Goal: Contribute content: Add original content to the website for others to see

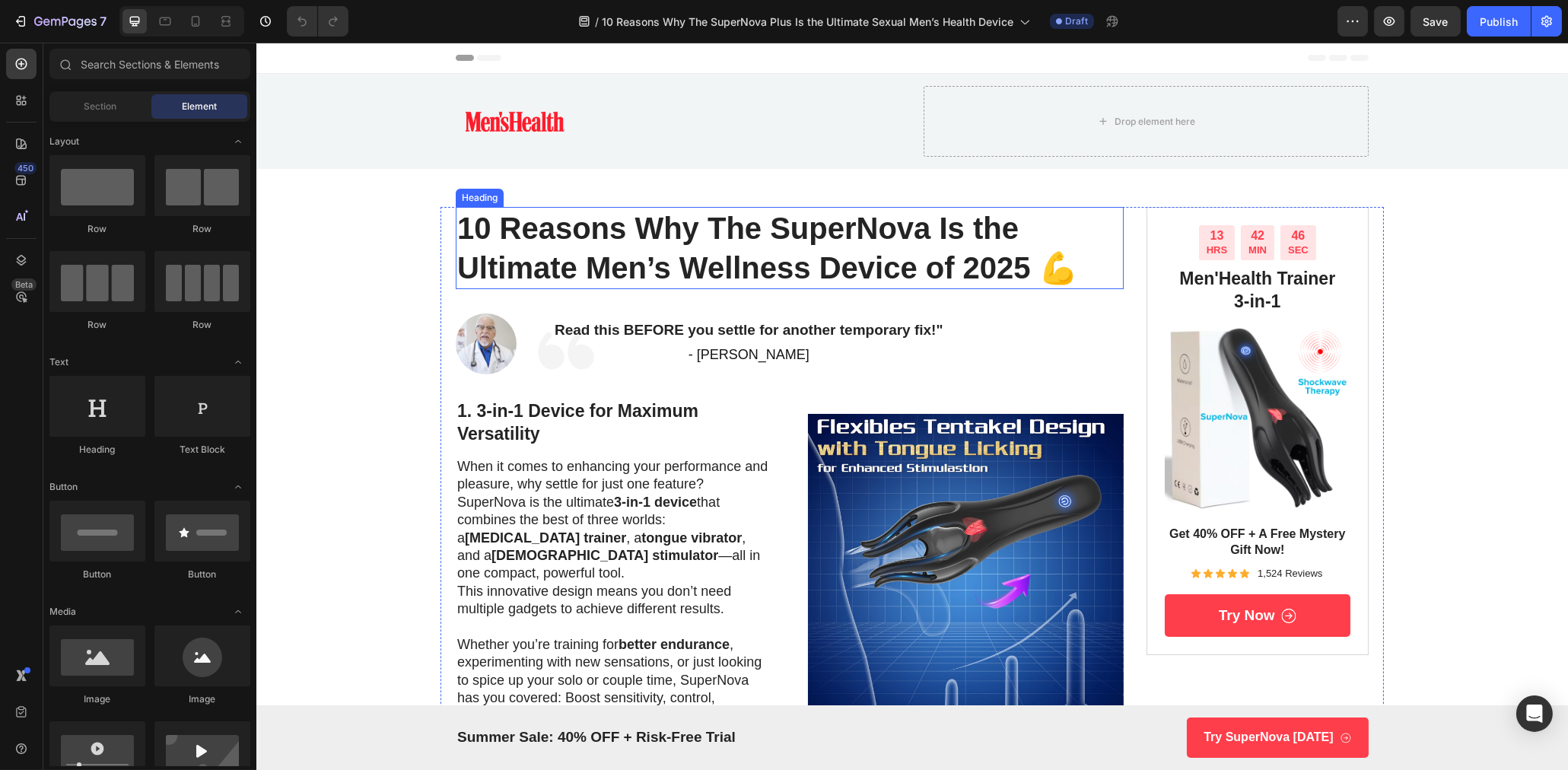
click at [766, 262] on h1 "10 Reasons Why The SuperNova Is the Ultimate Men’s Wellness Device of 2025 💪" at bounding box center [788, 248] width 668 height 82
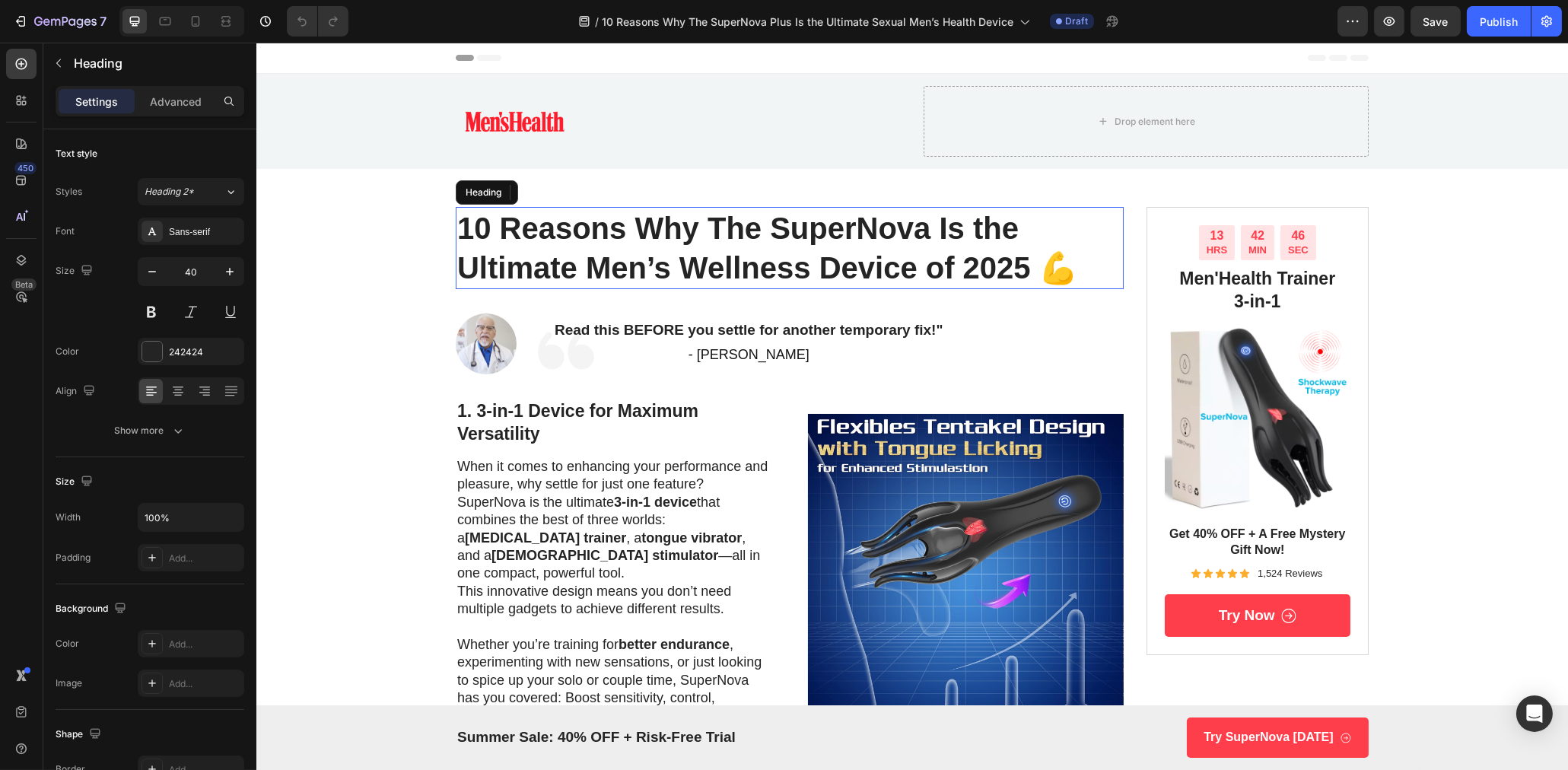
click at [659, 269] on h1 "10 Reasons Why The SuperNova Is the Ultimate Men’s Wellness Device of 2025 💪" at bounding box center [788, 248] width 668 height 82
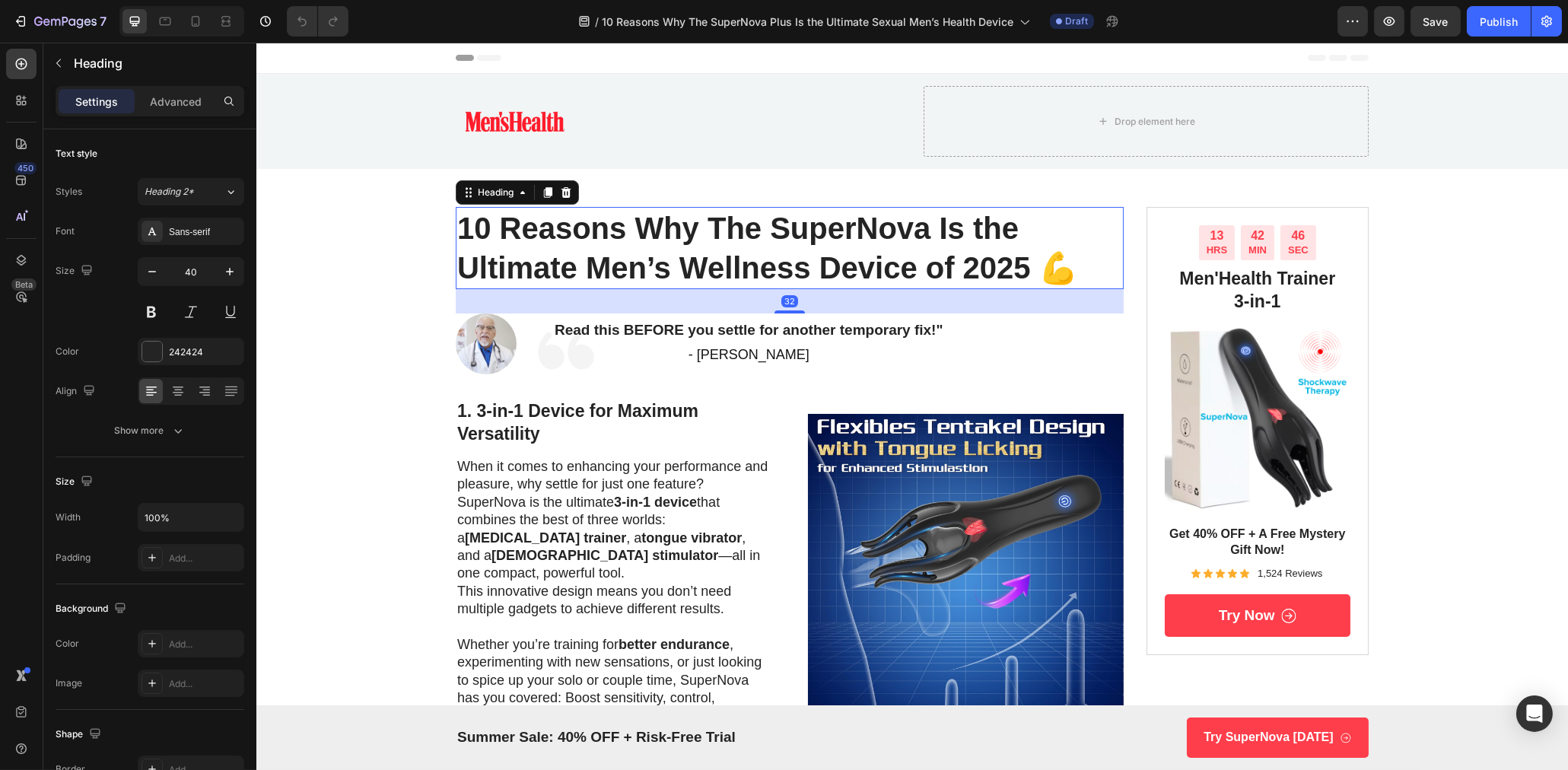
click at [565, 270] on p "10 Reasons Why The SuperNova Is the Ultimate Men’s Wellness Device of 2025 💪" at bounding box center [789, 248] width 665 height 79
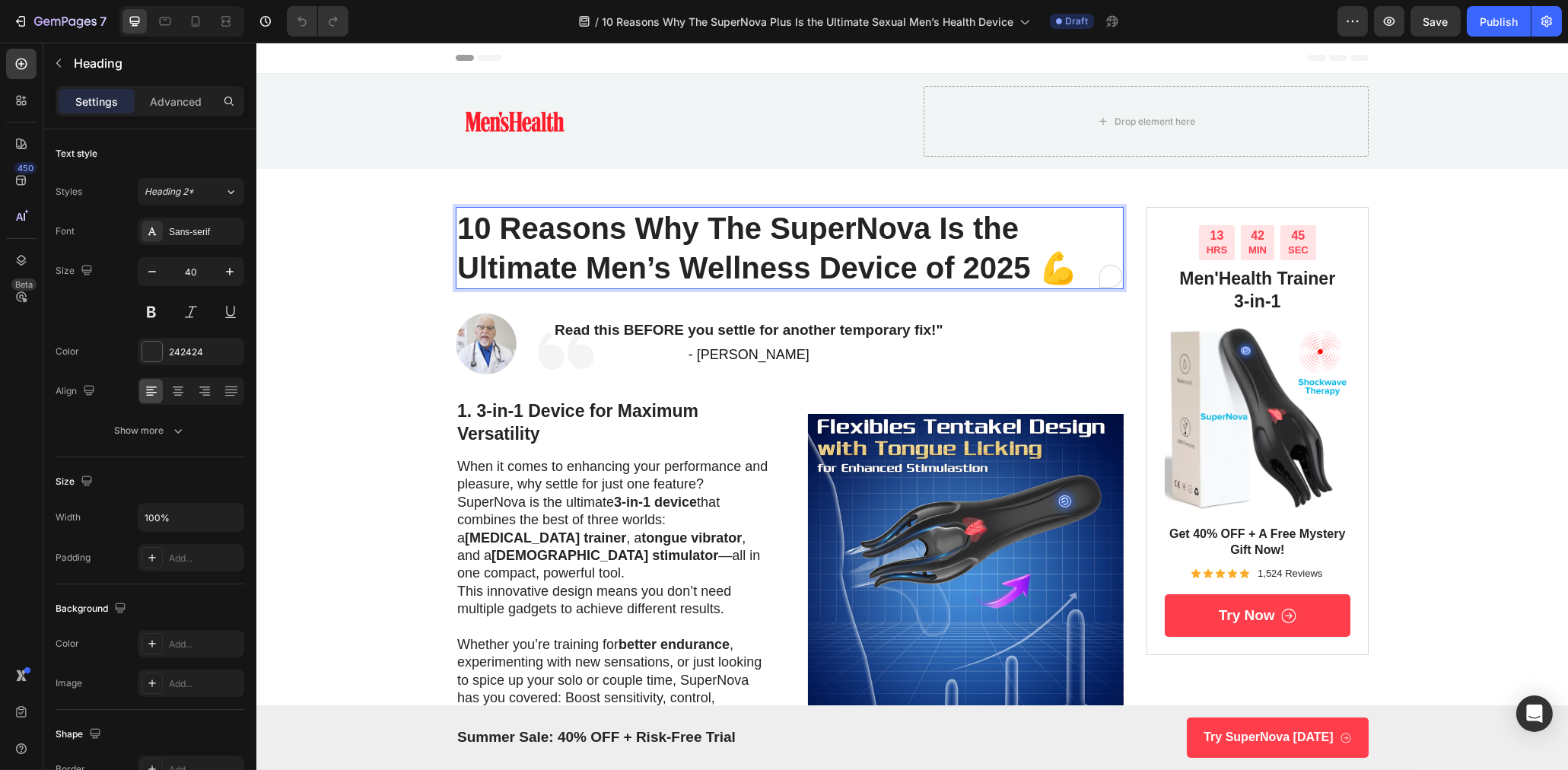
click at [578, 269] on p "10 Reasons Why The SuperNova Is the Ultimate Men’s Wellness Device of 2025 💪" at bounding box center [789, 248] width 665 height 79
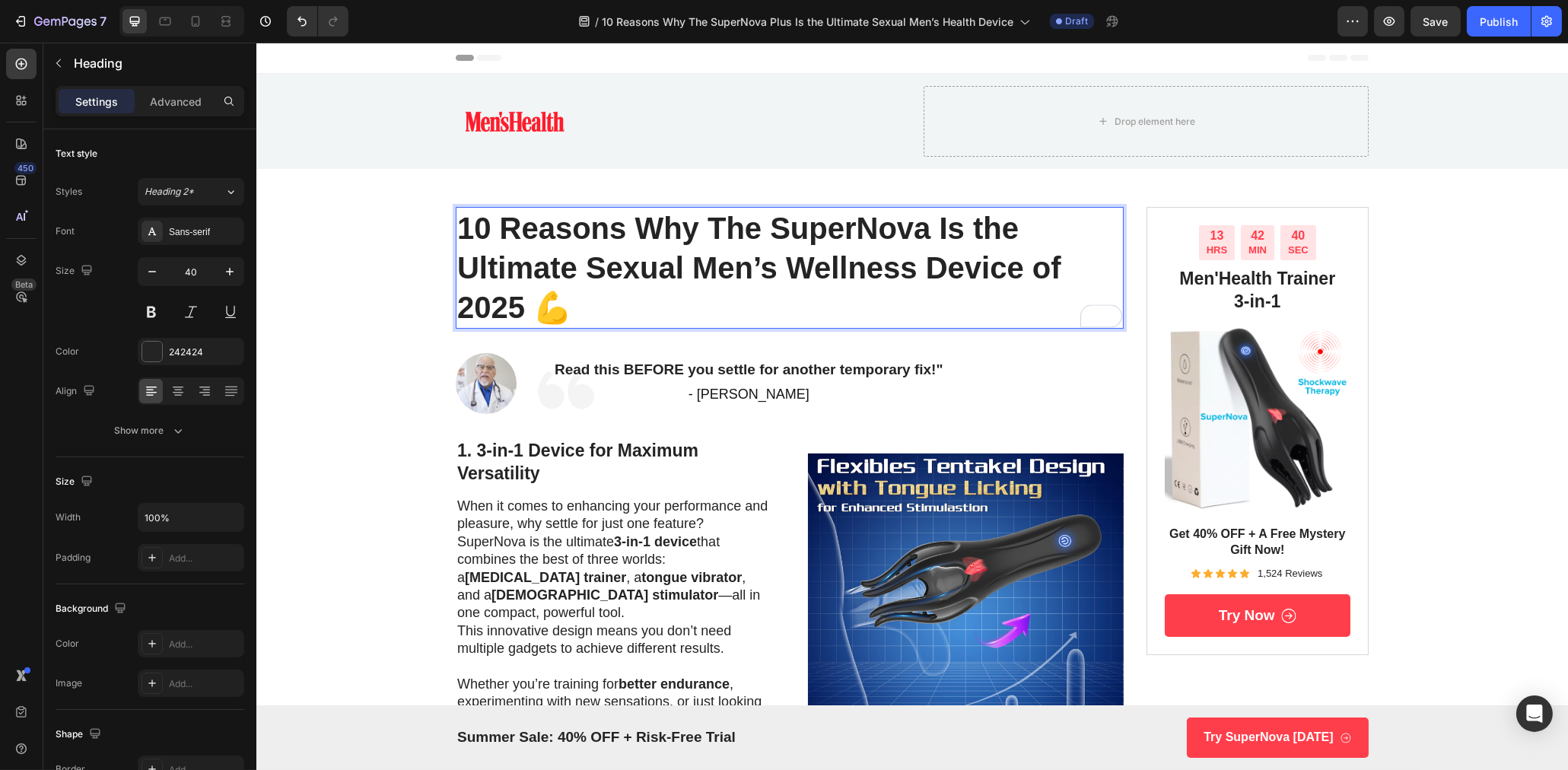
click at [827, 272] on p "10 Reasons Why The SuperNova Is the Ultimate Sexual Men’s Wellness Device of 20…" at bounding box center [789, 268] width 665 height 119
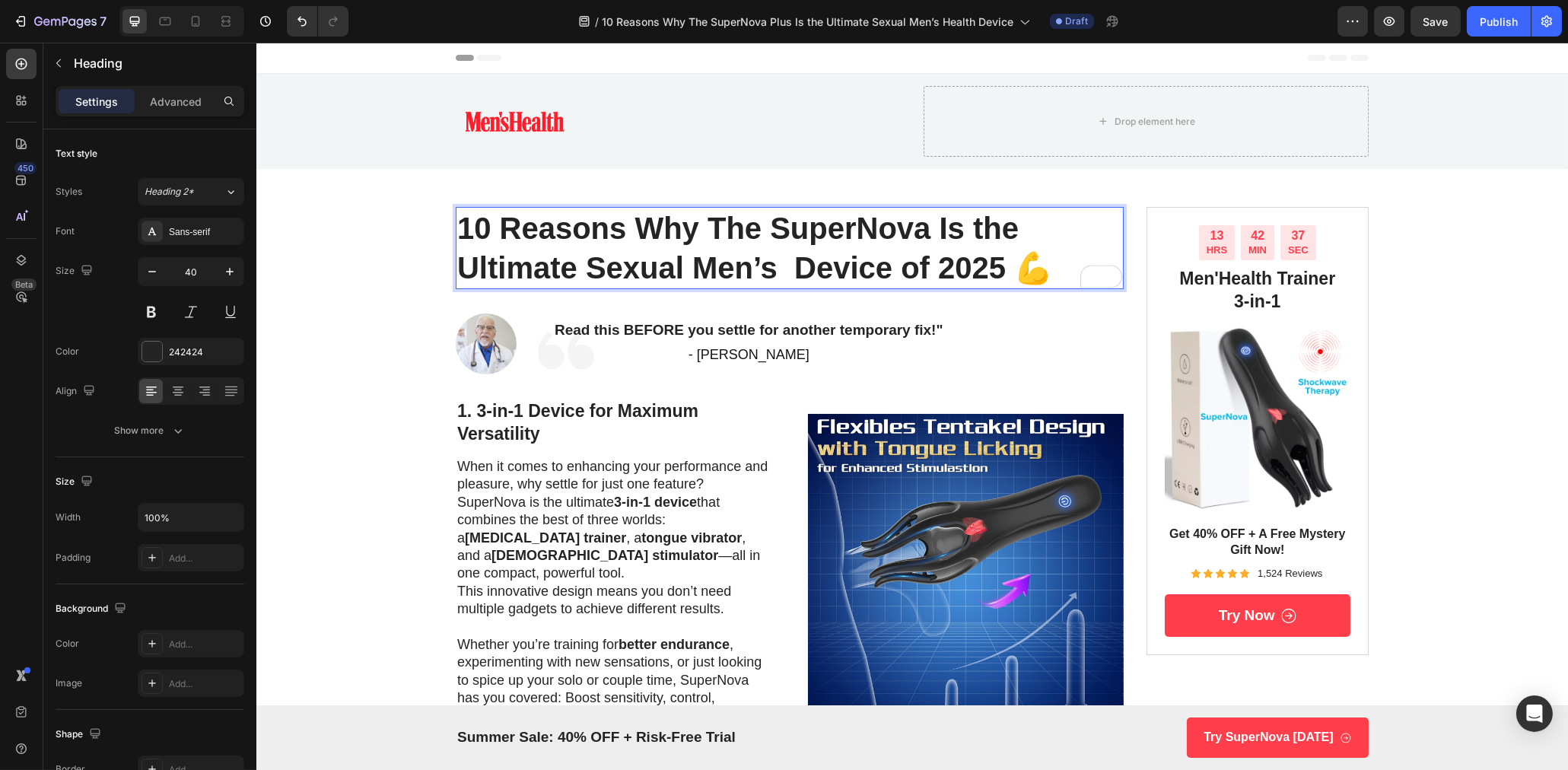
click at [782, 272] on h1 "10 Reasons Why The SuperNova Is the Ultimate Sexual Men’s Device of 2025 💪" at bounding box center [788, 248] width 668 height 82
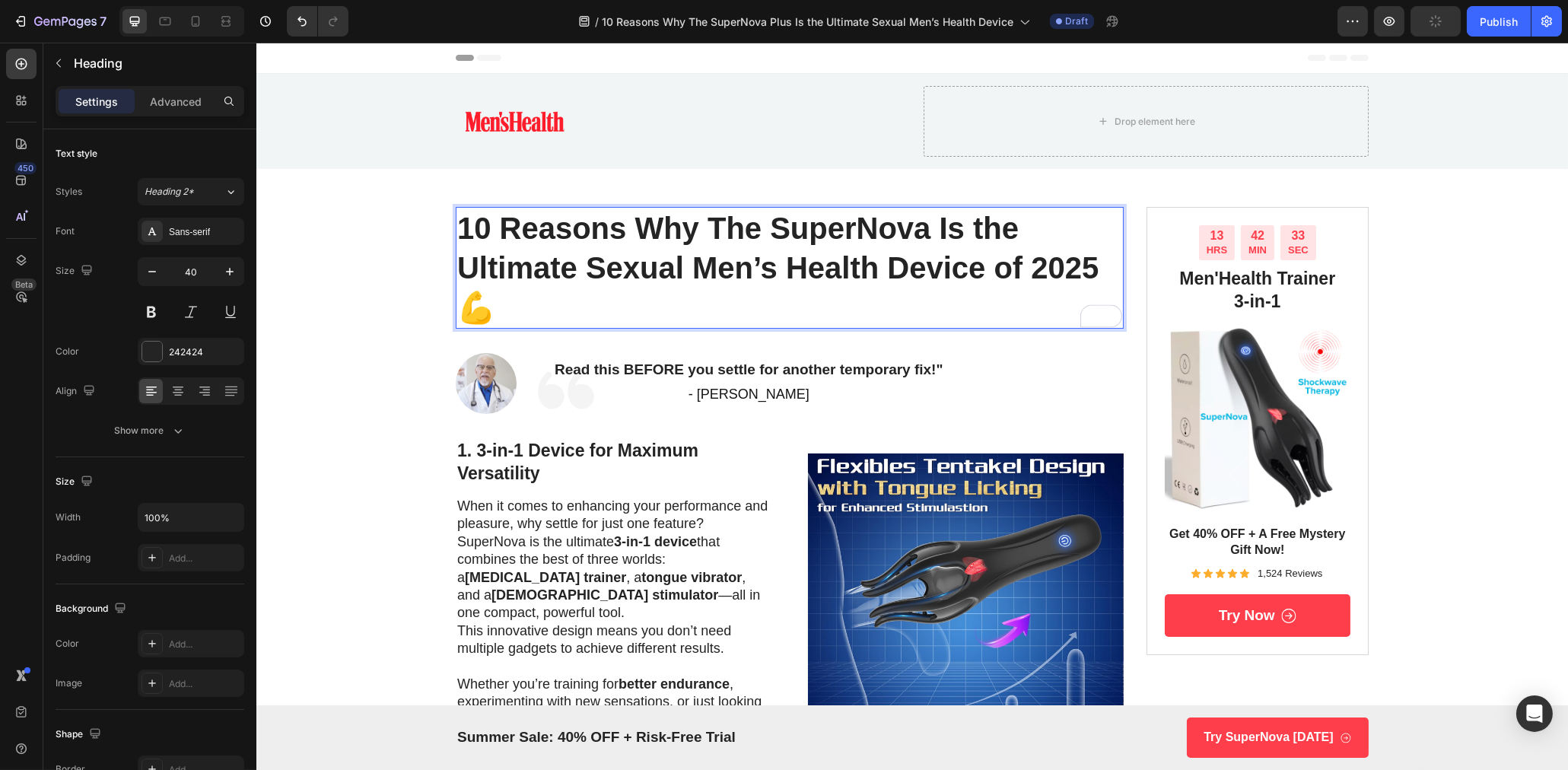
click at [1013, 265] on p "10 Reasons Why The SuperNova Is the Ultimate Sexual Men’s Health Device of 2025…" at bounding box center [789, 268] width 665 height 119
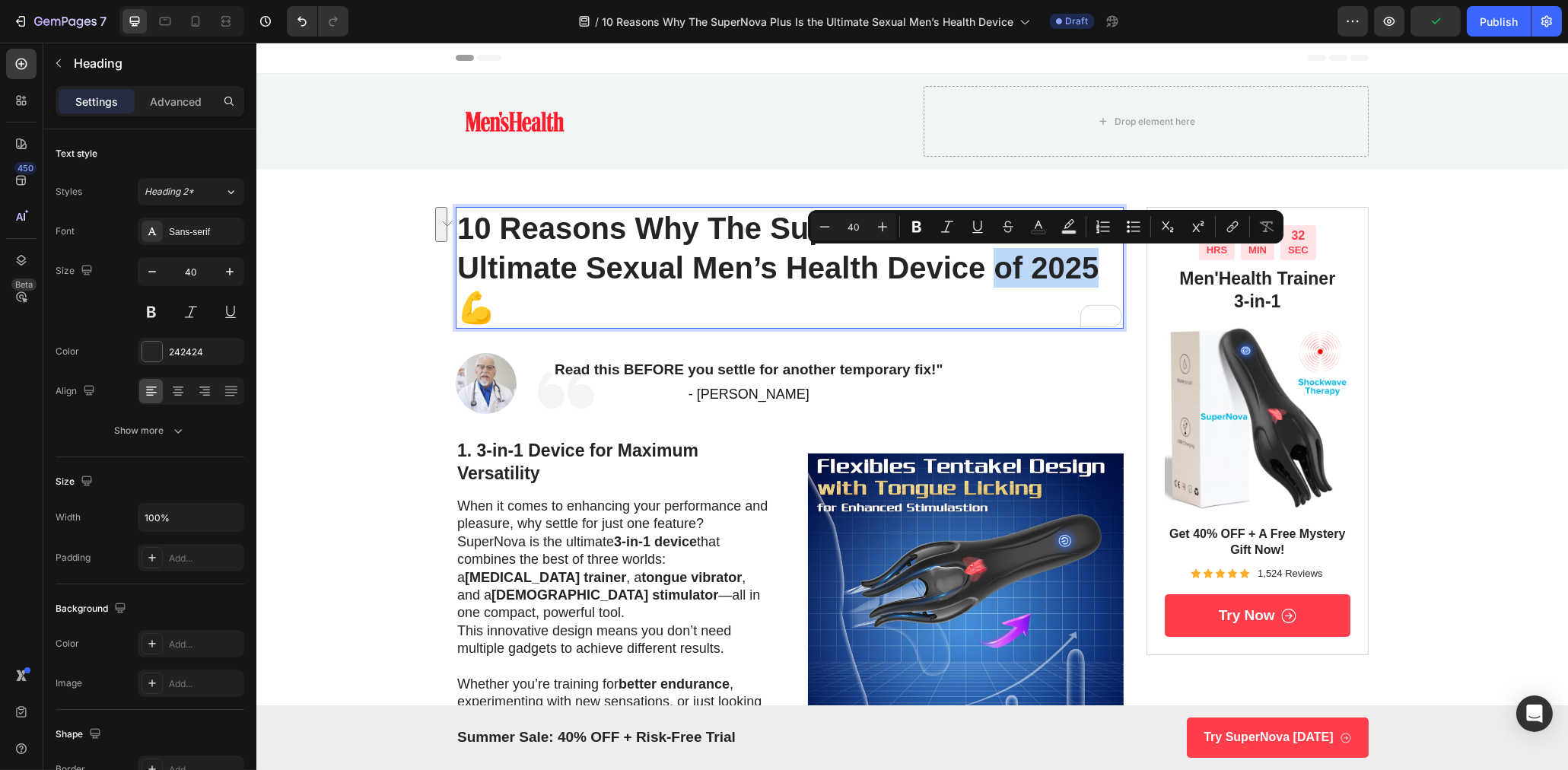
drag, startPoint x: 992, startPoint y: 269, endPoint x: 1092, endPoint y: 272, distance: 100.0
click at [1092, 272] on p "10 Reasons Why The SuperNova Is the Ultimate Sexual Men’s Health Device of 2025…" at bounding box center [789, 268] width 665 height 119
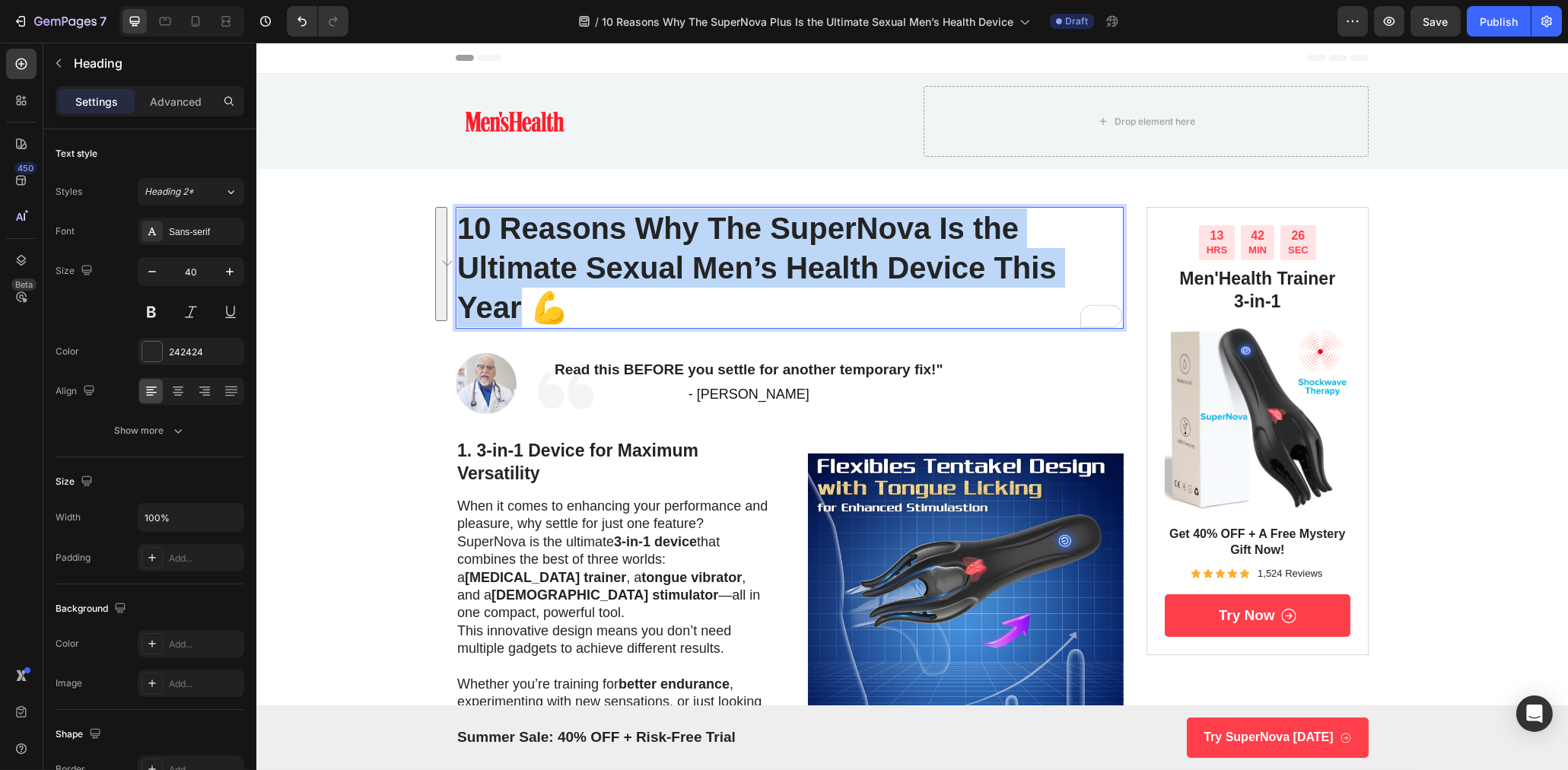
drag, startPoint x: 464, startPoint y: 226, endPoint x: 517, endPoint y: 315, distance: 103.6
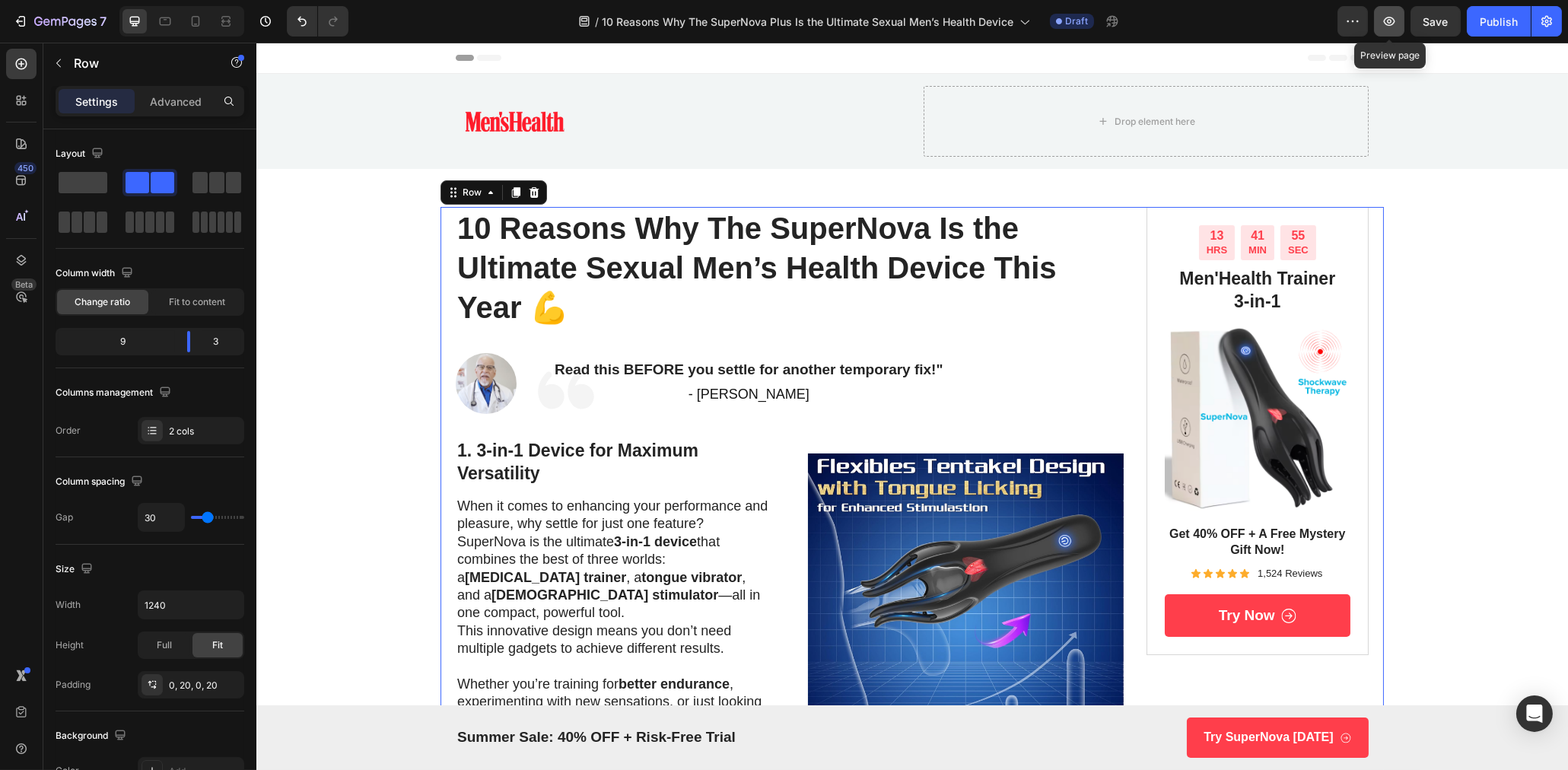
click at [1387, 28] on icon "button" at bounding box center [1390, 22] width 16 height 16
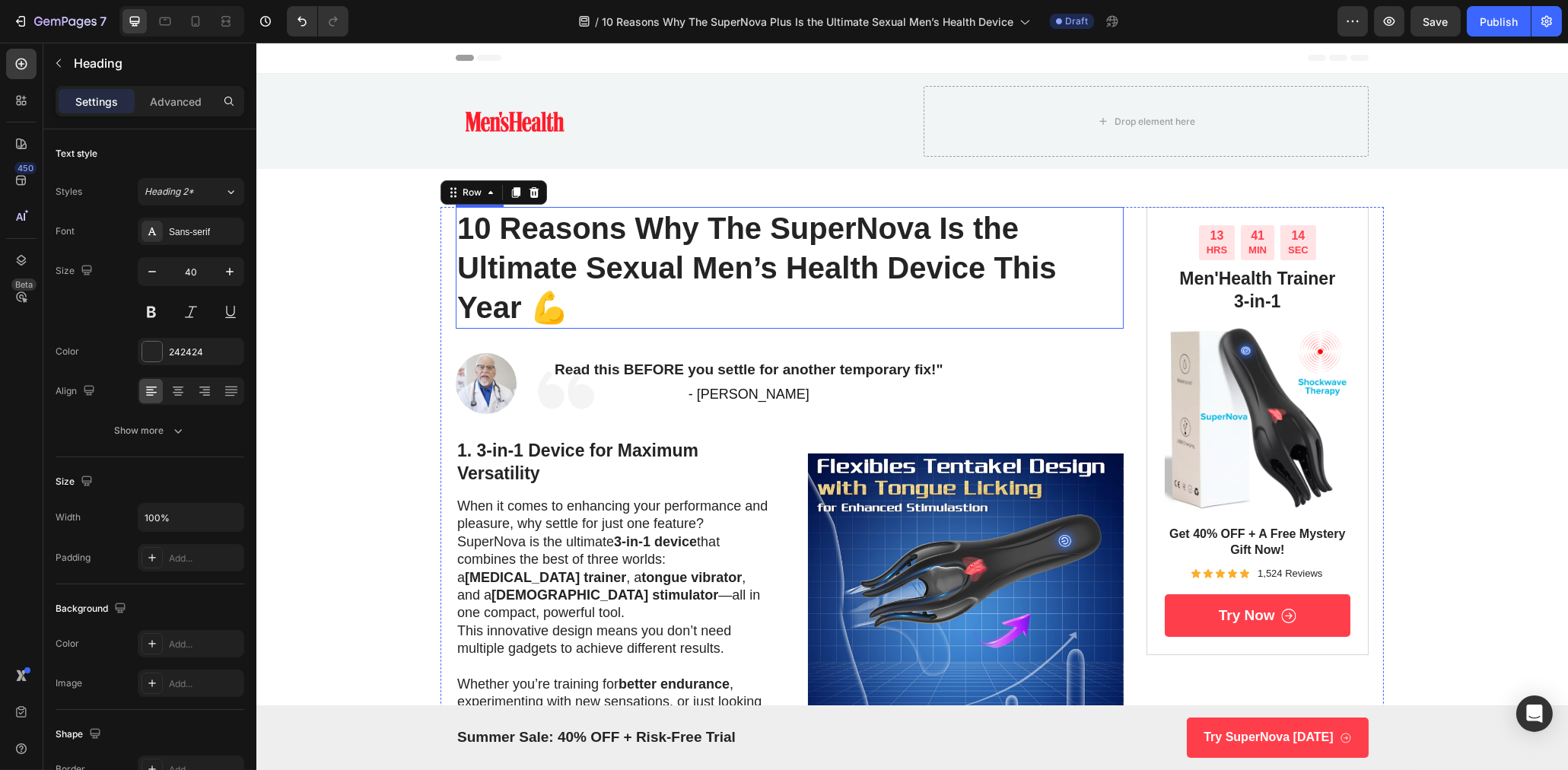
click at [558, 265] on p "10 Reasons Why The SuperNova Is the Ultimate Sexual Men’s Health Device This Ye…" at bounding box center [789, 268] width 665 height 119
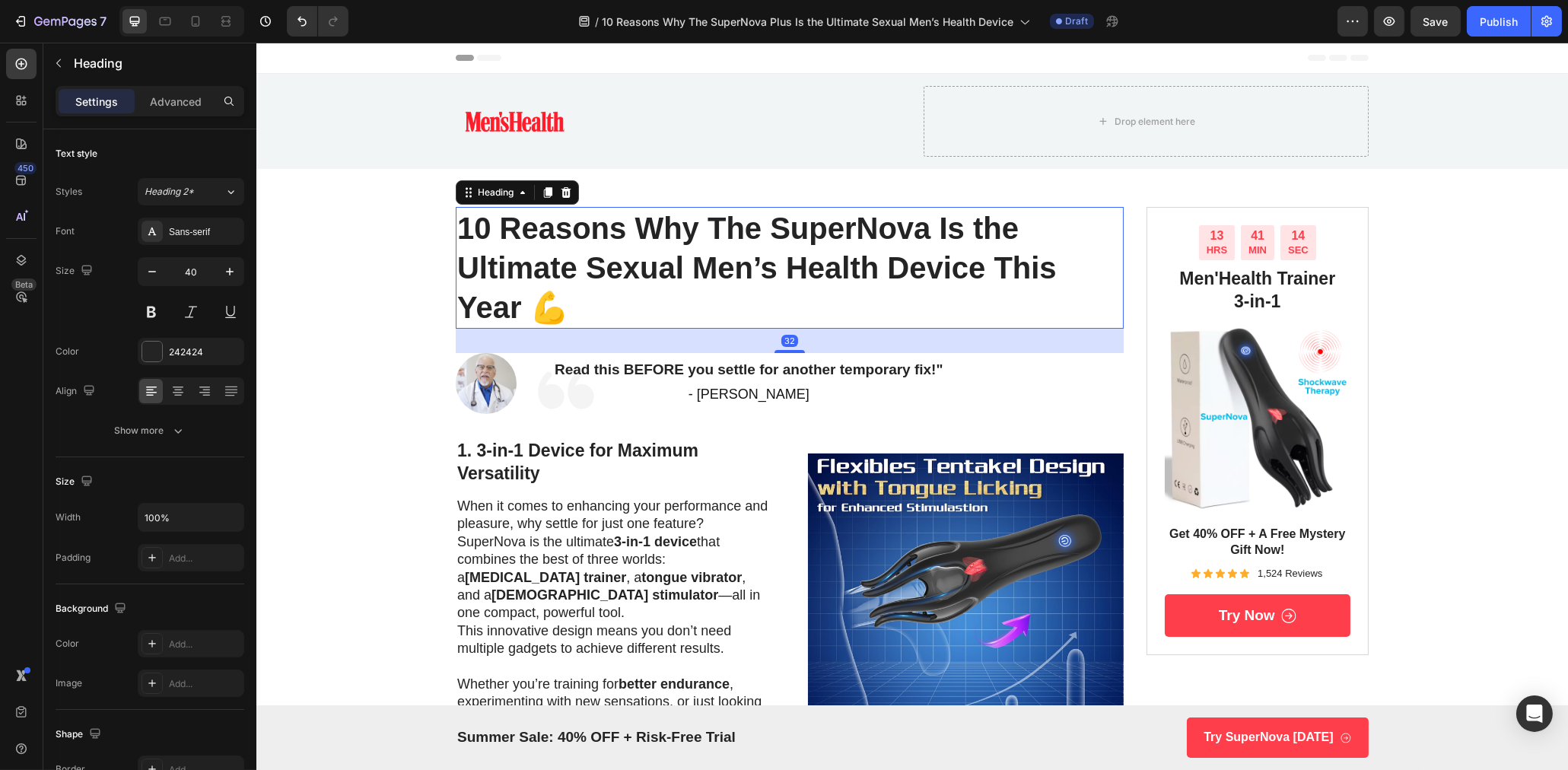
click at [558, 265] on p "10 Reasons Why The SuperNova Is the Ultimate Sexual Men’s Health Device This Ye…" at bounding box center [789, 268] width 665 height 119
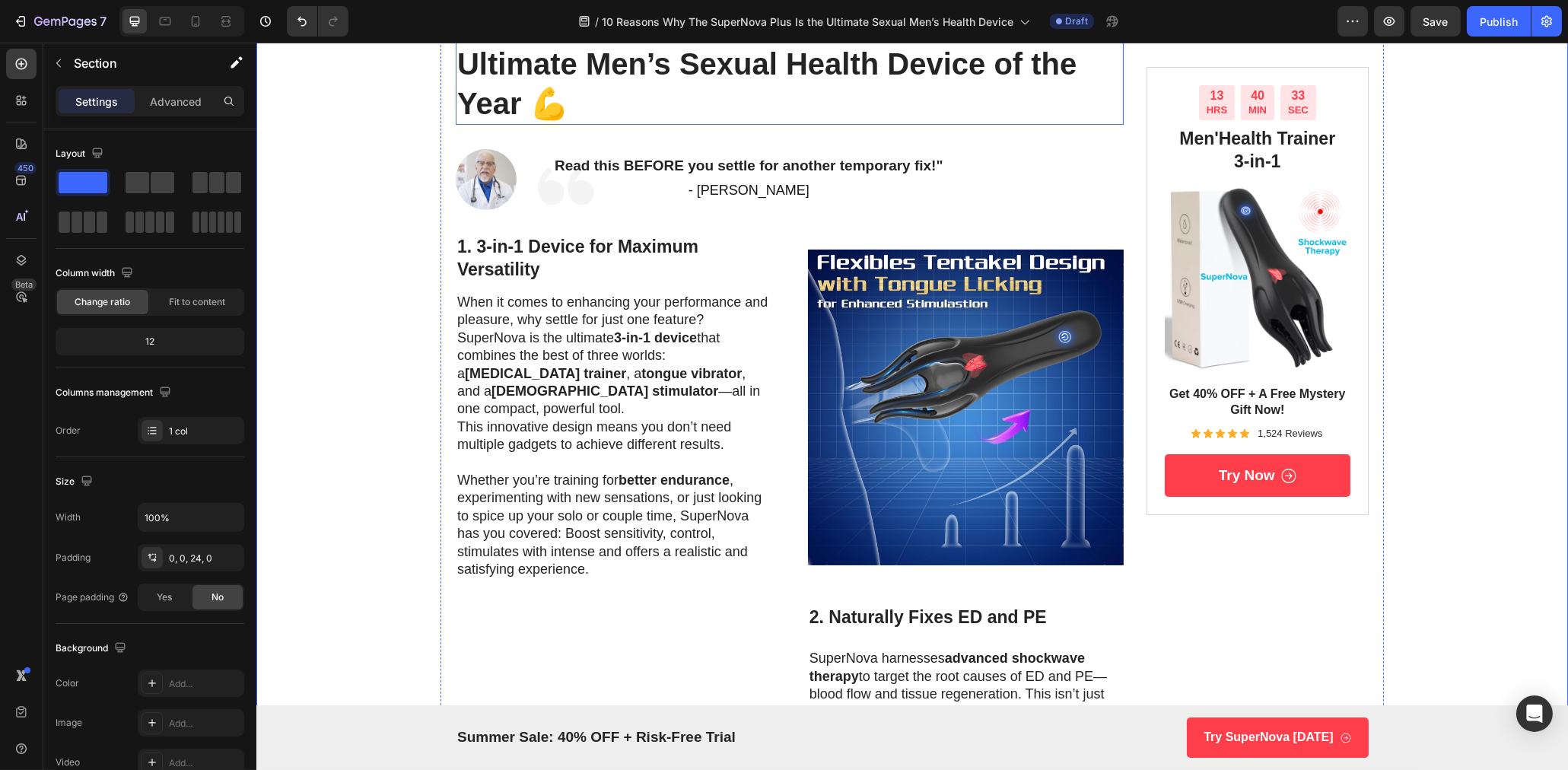
scroll to position [206, 0]
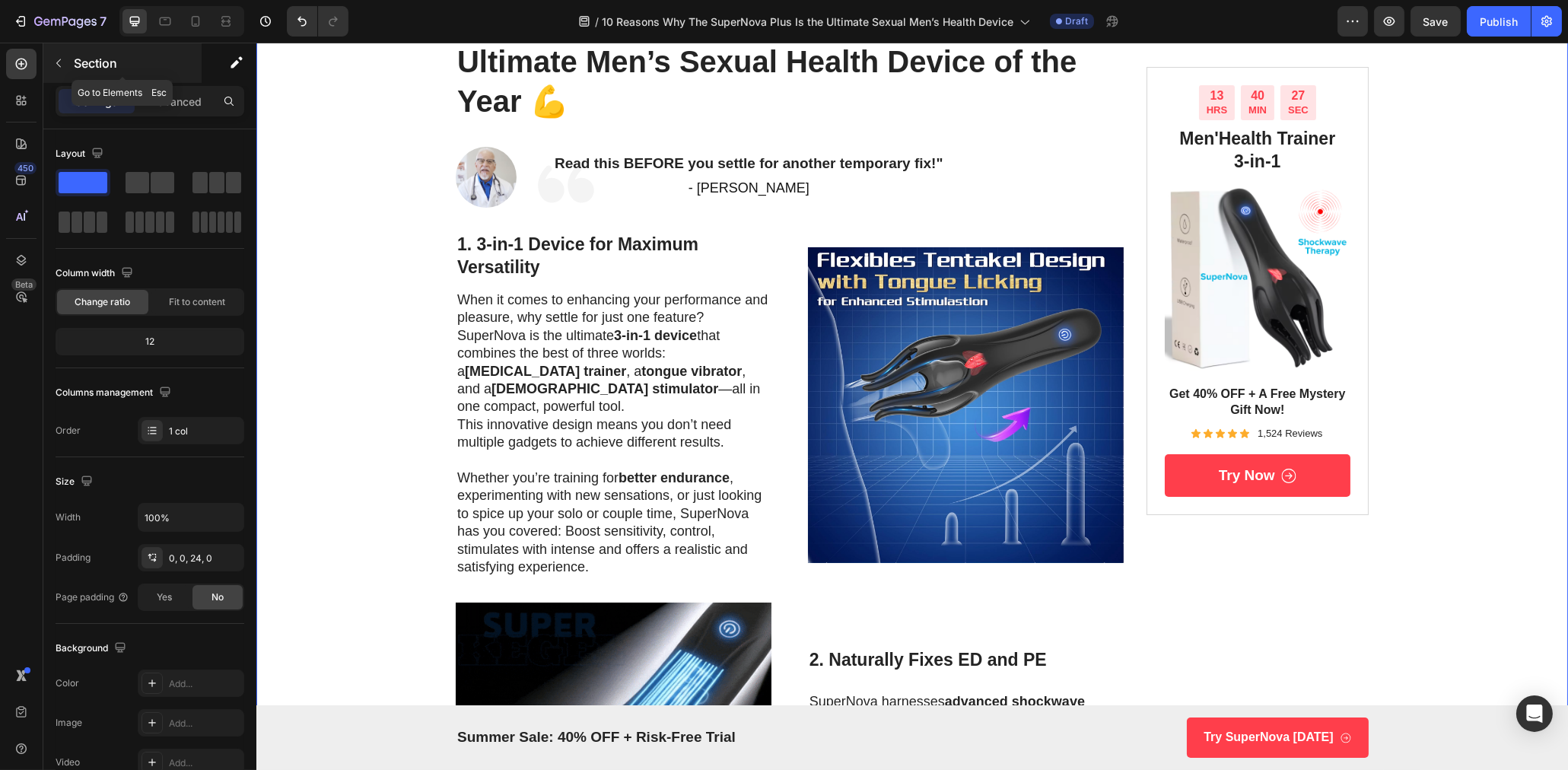
click at [62, 70] on button "button" at bounding box center [59, 63] width 24 height 24
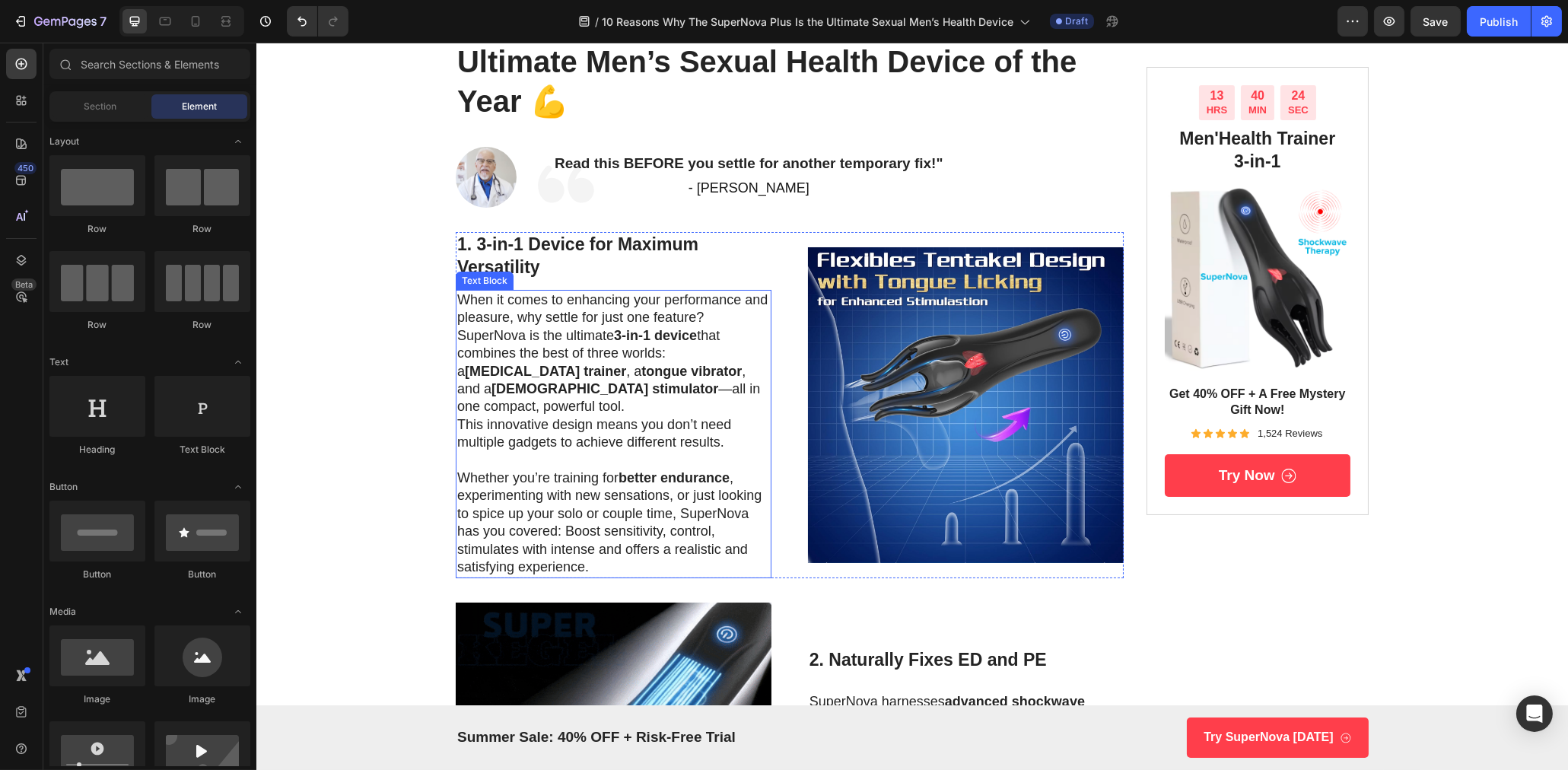
click at [633, 338] on strong "3-in-1 device" at bounding box center [655, 336] width 83 height 16
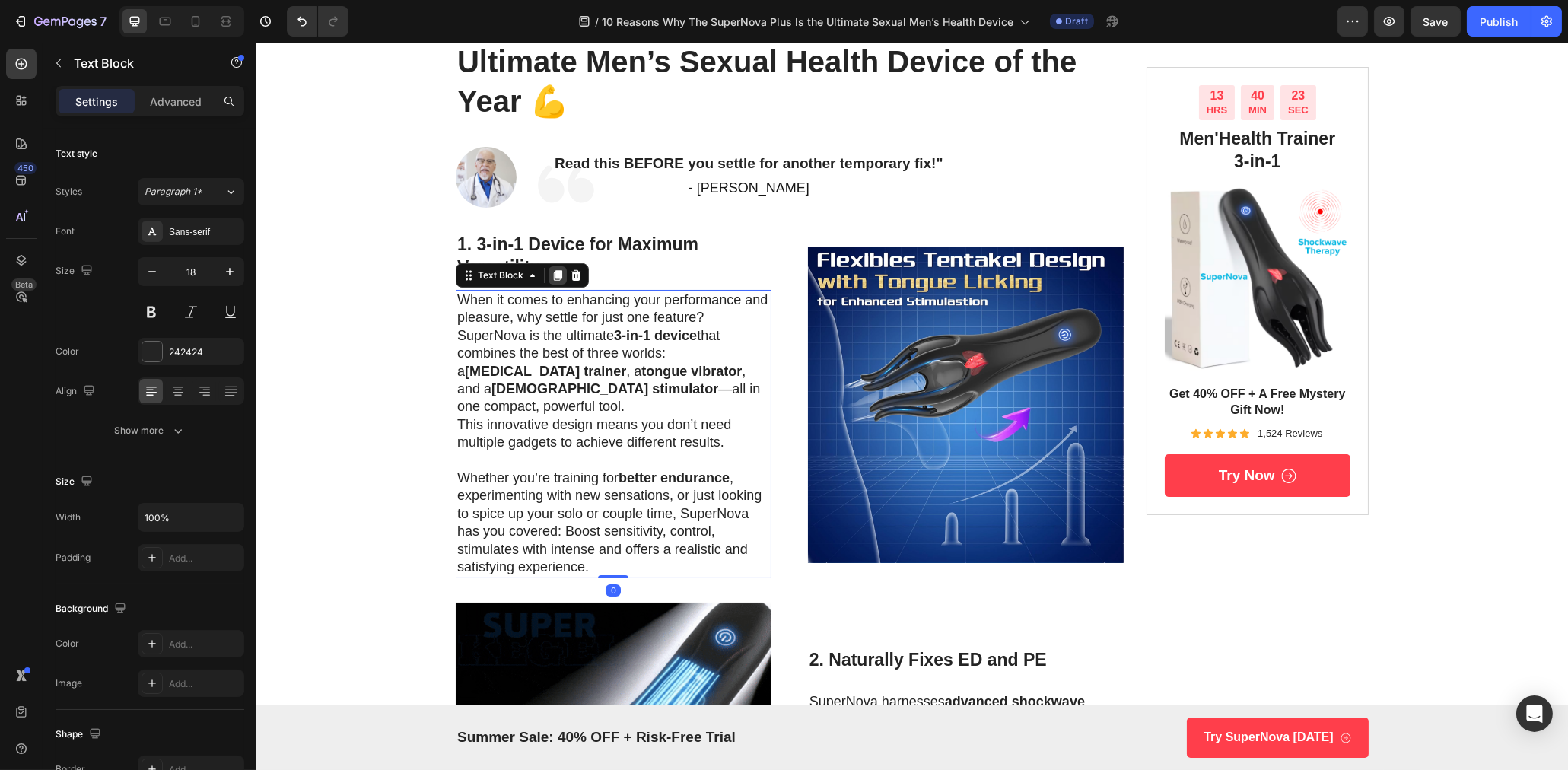
click at [555, 272] on icon at bounding box center [557, 275] width 9 height 10
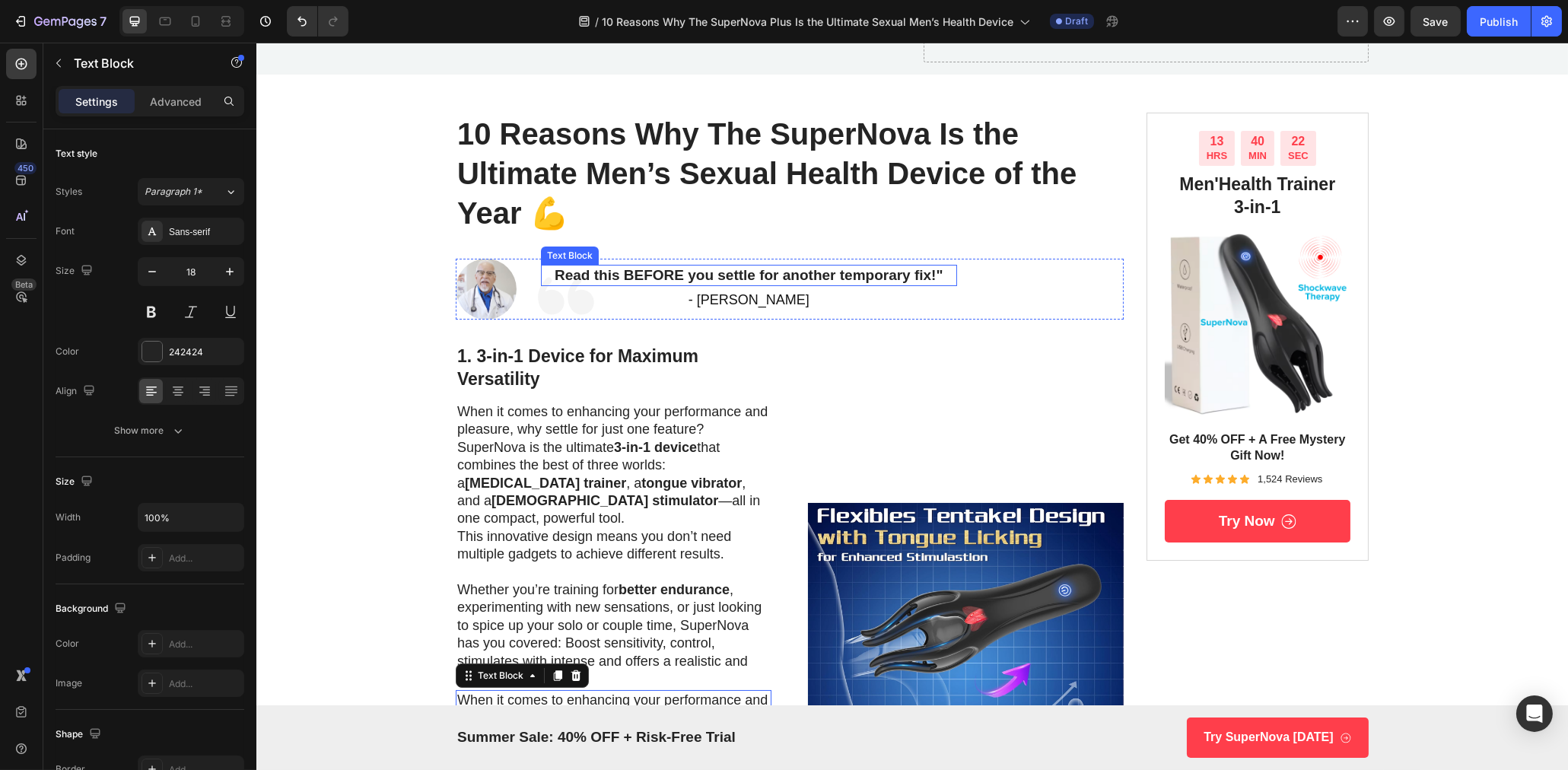
scroll to position [95, 0]
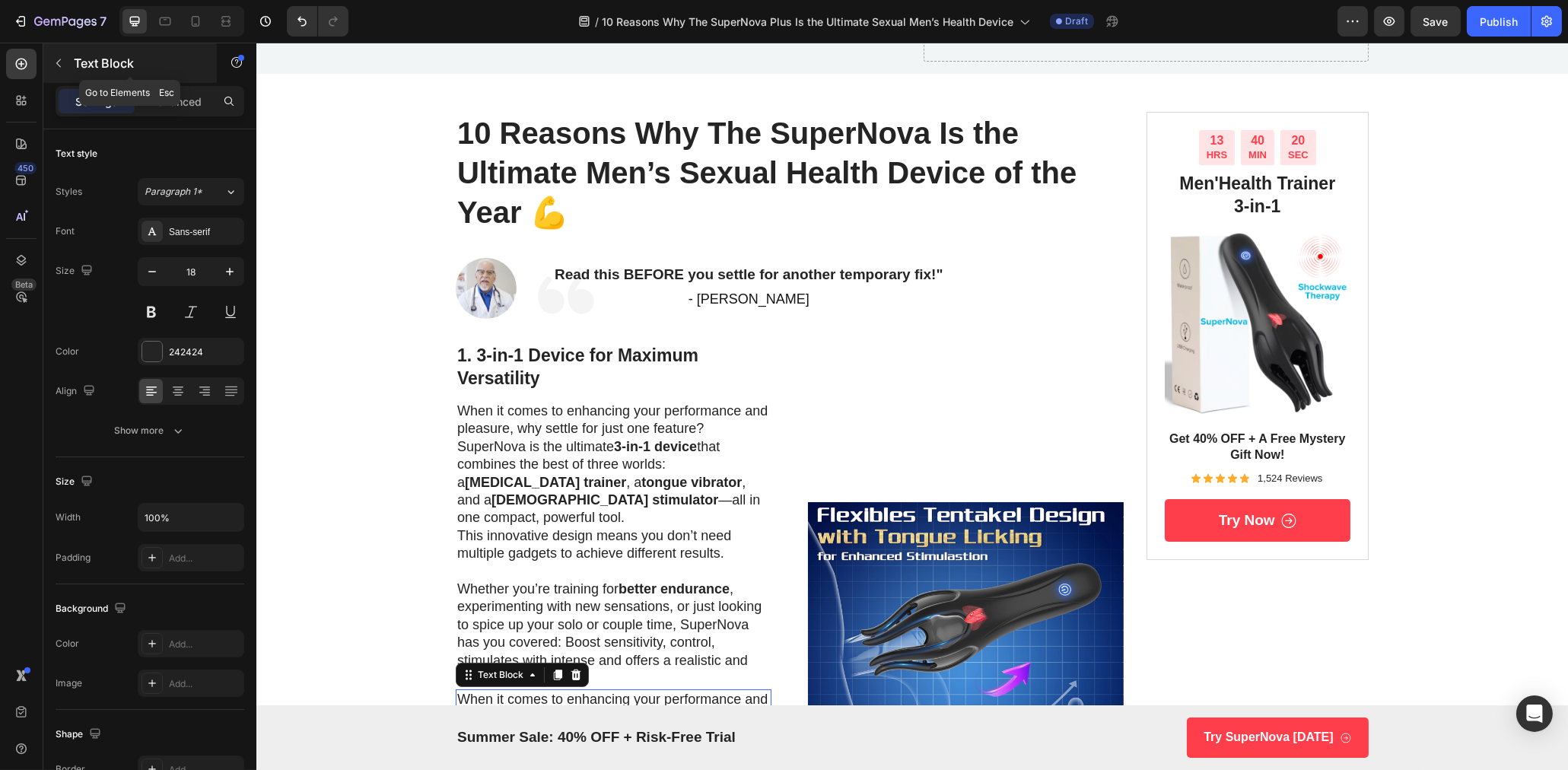
click at [61, 59] on icon "button" at bounding box center [59, 63] width 12 height 12
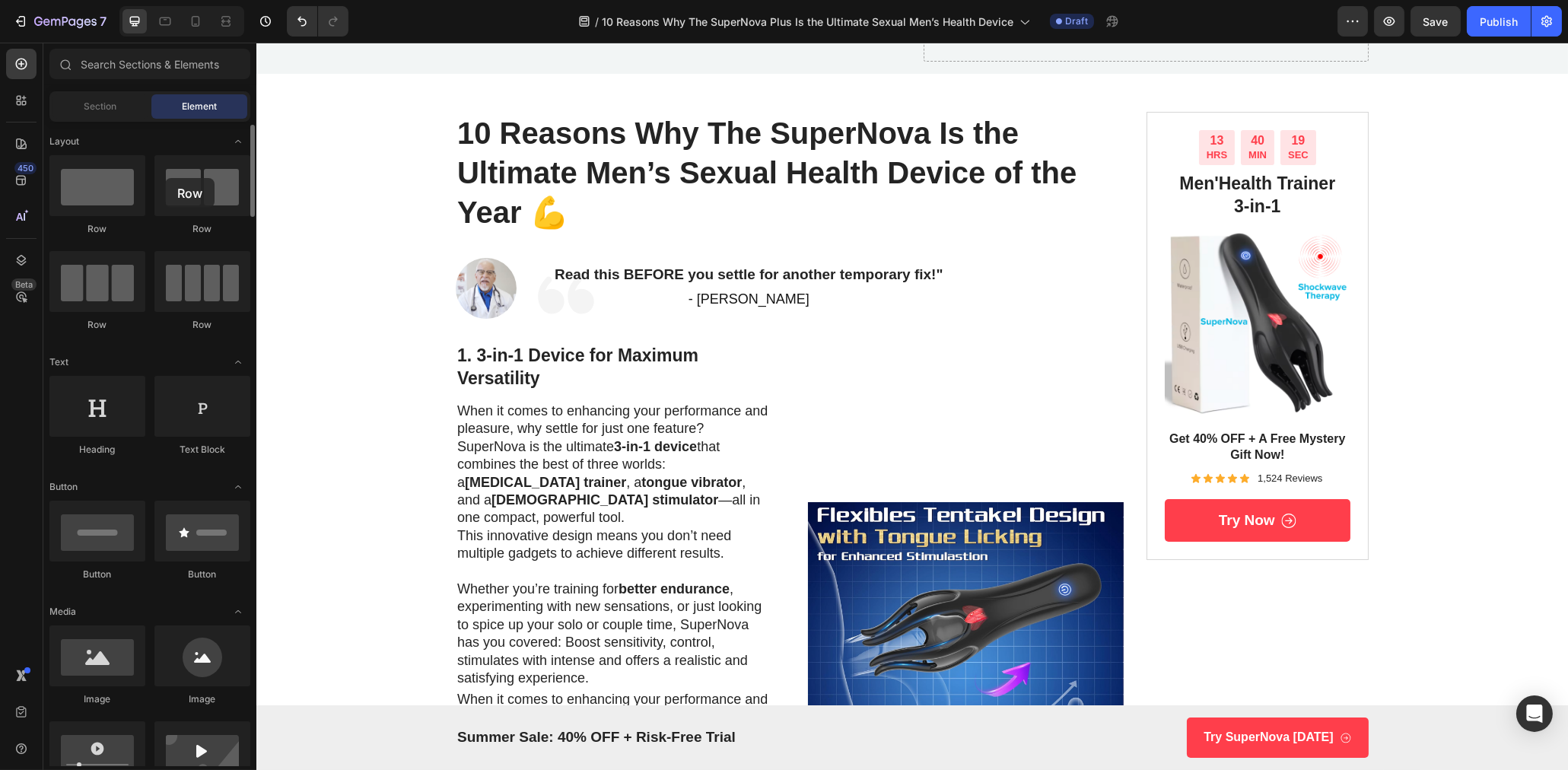
scroll to position [3, 0]
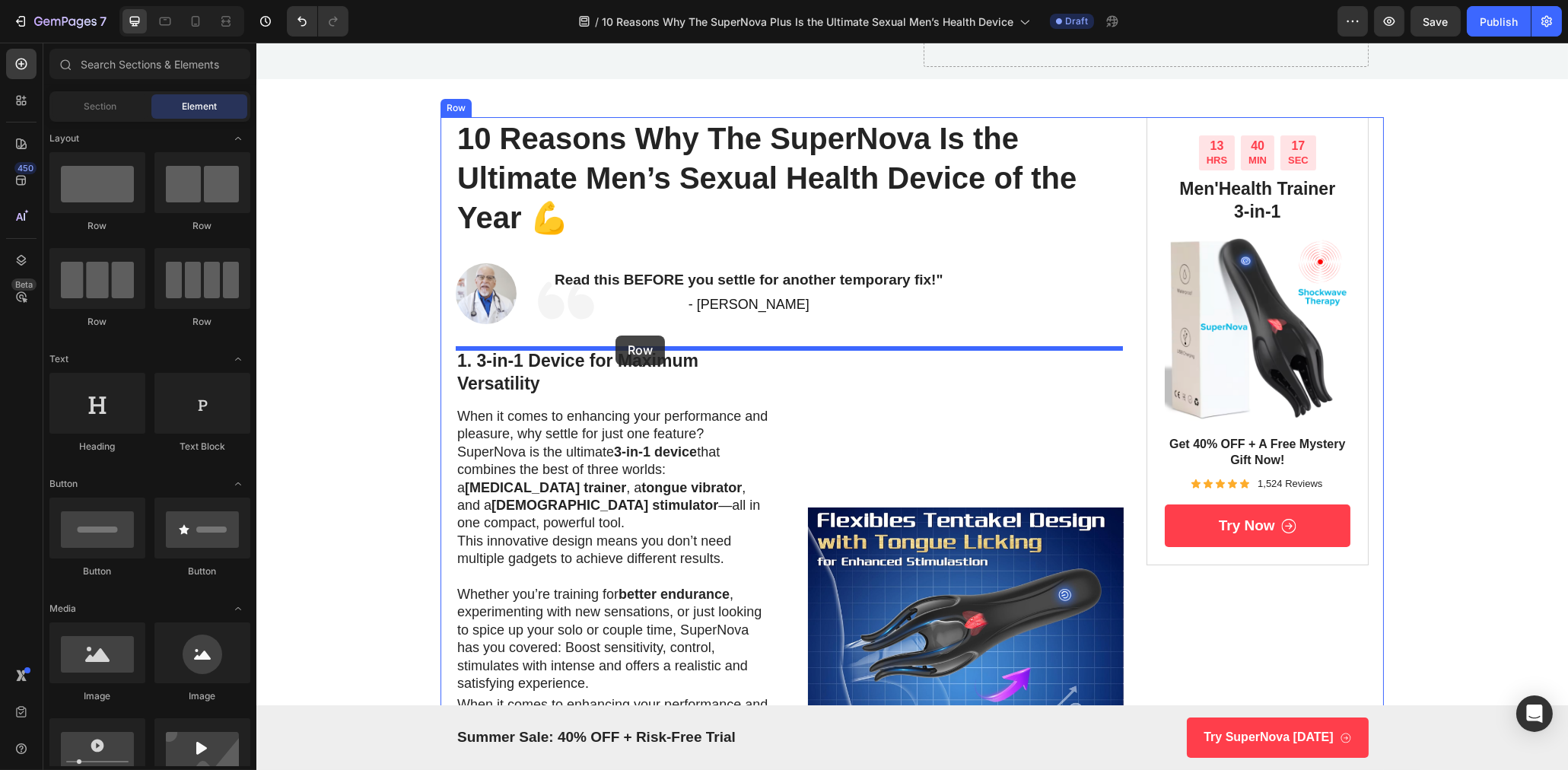
drag, startPoint x: 421, startPoint y: 221, endPoint x: 615, endPoint y: 336, distance: 225.5
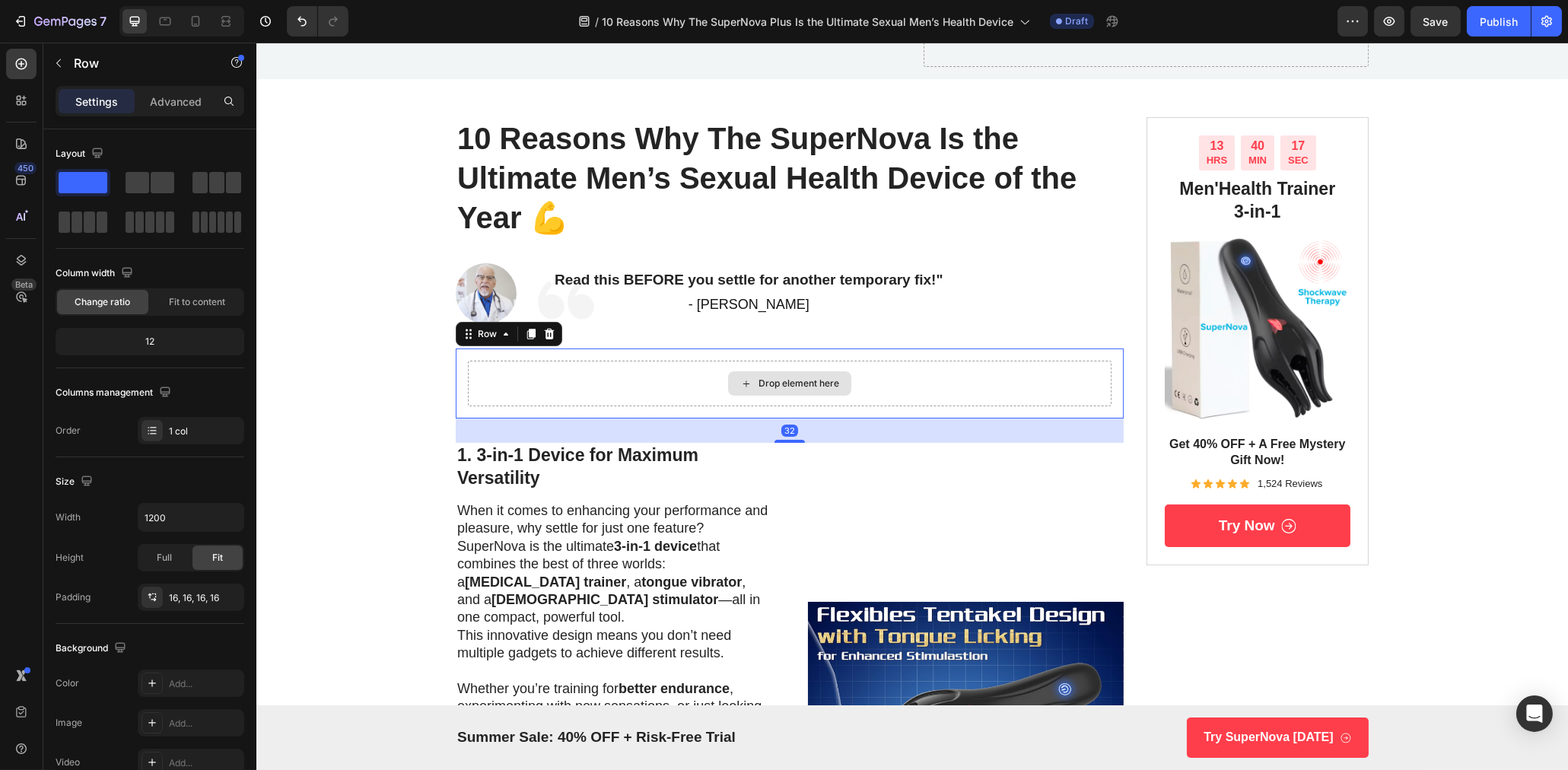
scroll to position [87, 0]
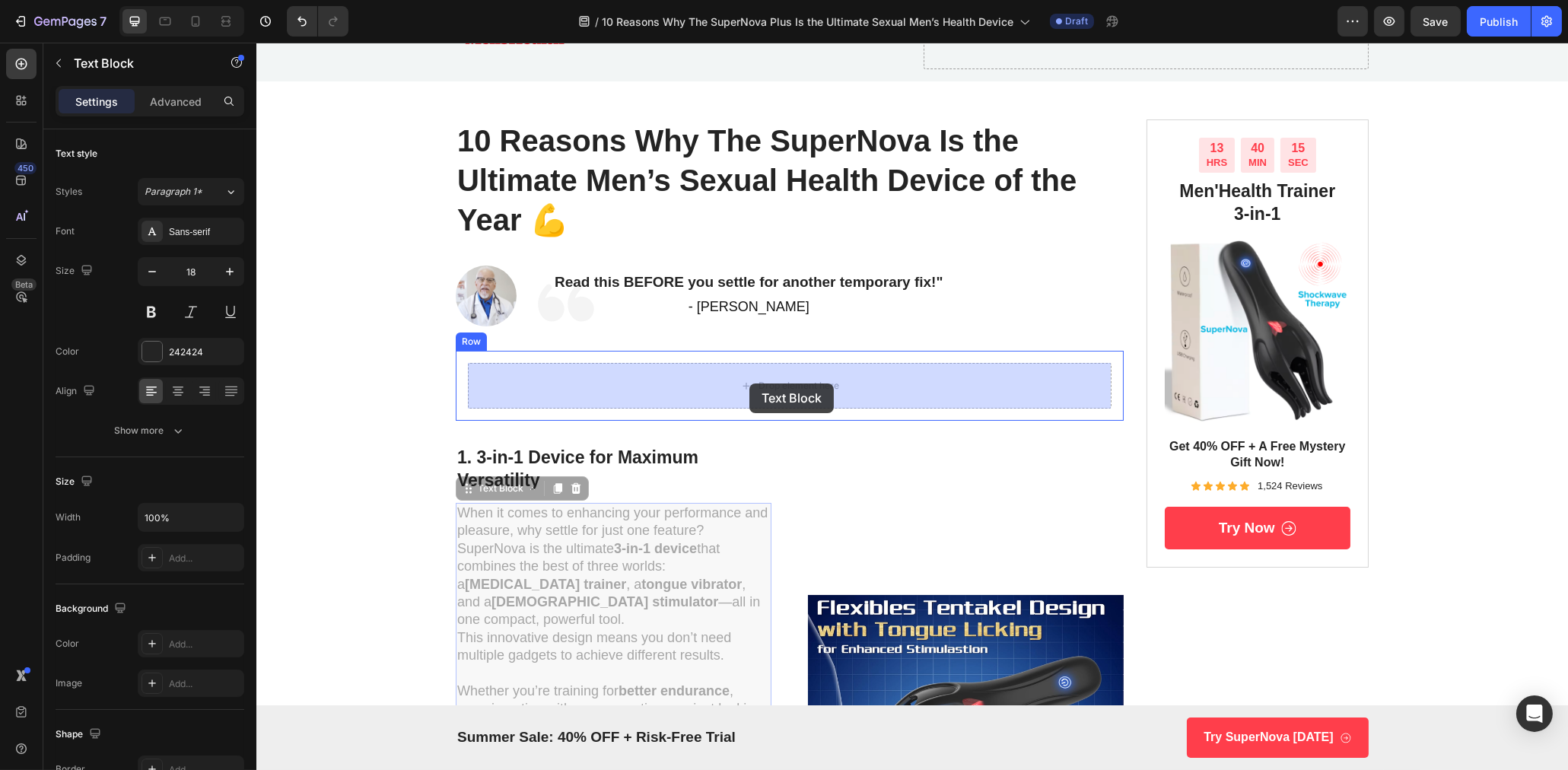
drag, startPoint x: 576, startPoint y: 554, endPoint x: 748, endPoint y: 384, distance: 241.8
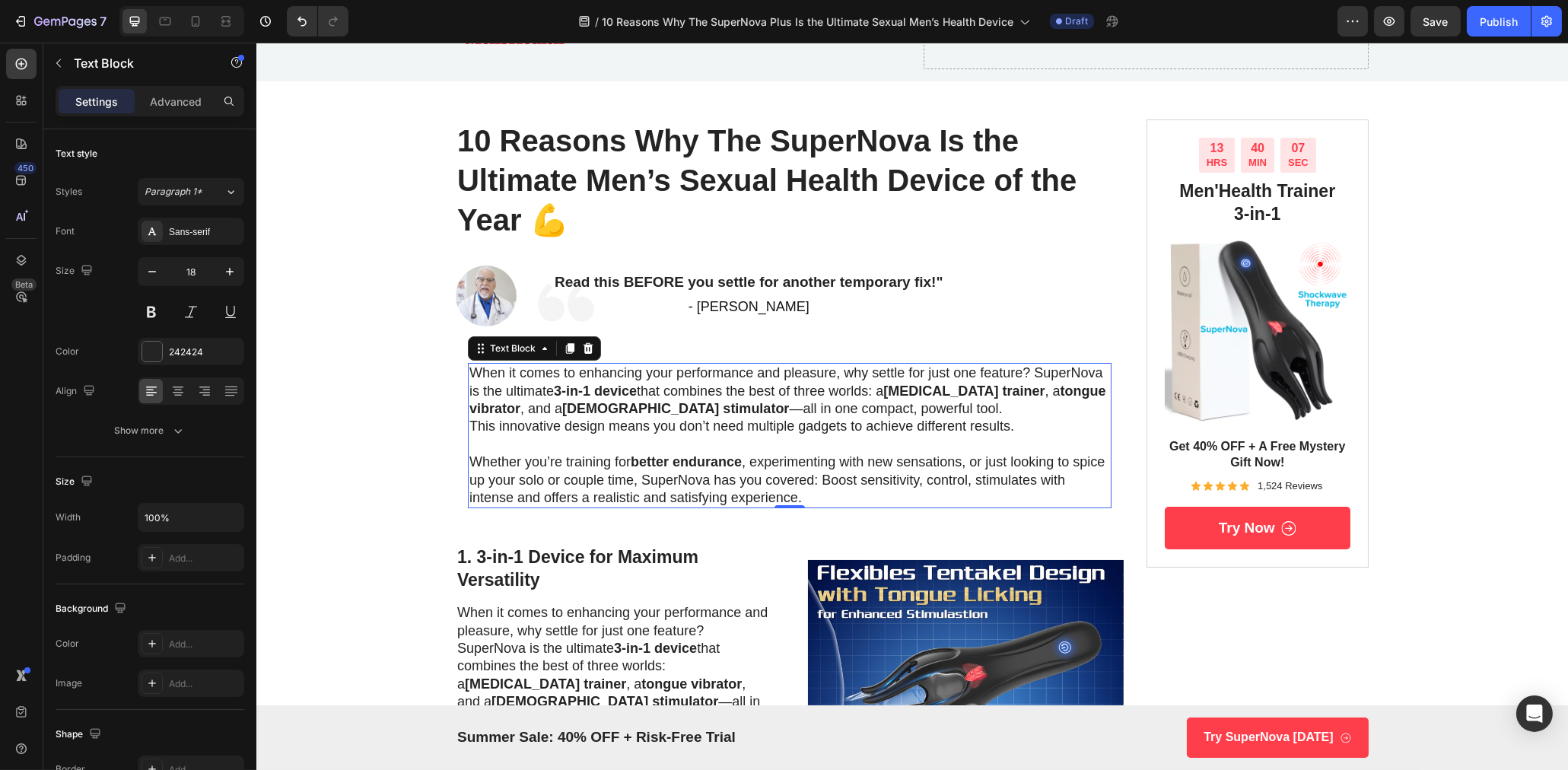
click at [561, 414] on strong "[DEMOGRAPHIC_DATA] stimulator" at bounding box center [675, 409] width 227 height 16
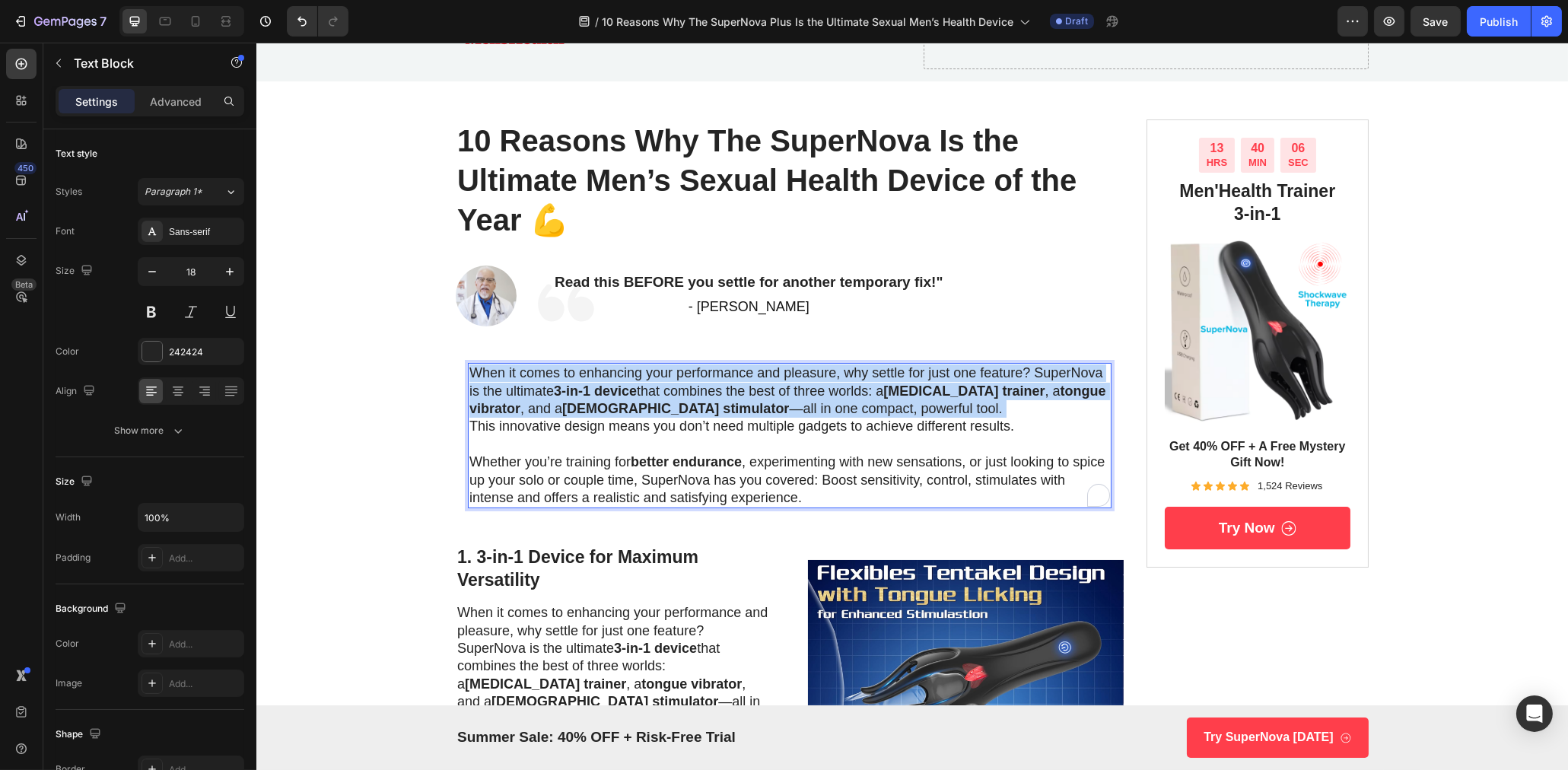
click at [561, 414] on strong "[DEMOGRAPHIC_DATA] stimulator" at bounding box center [675, 409] width 227 height 16
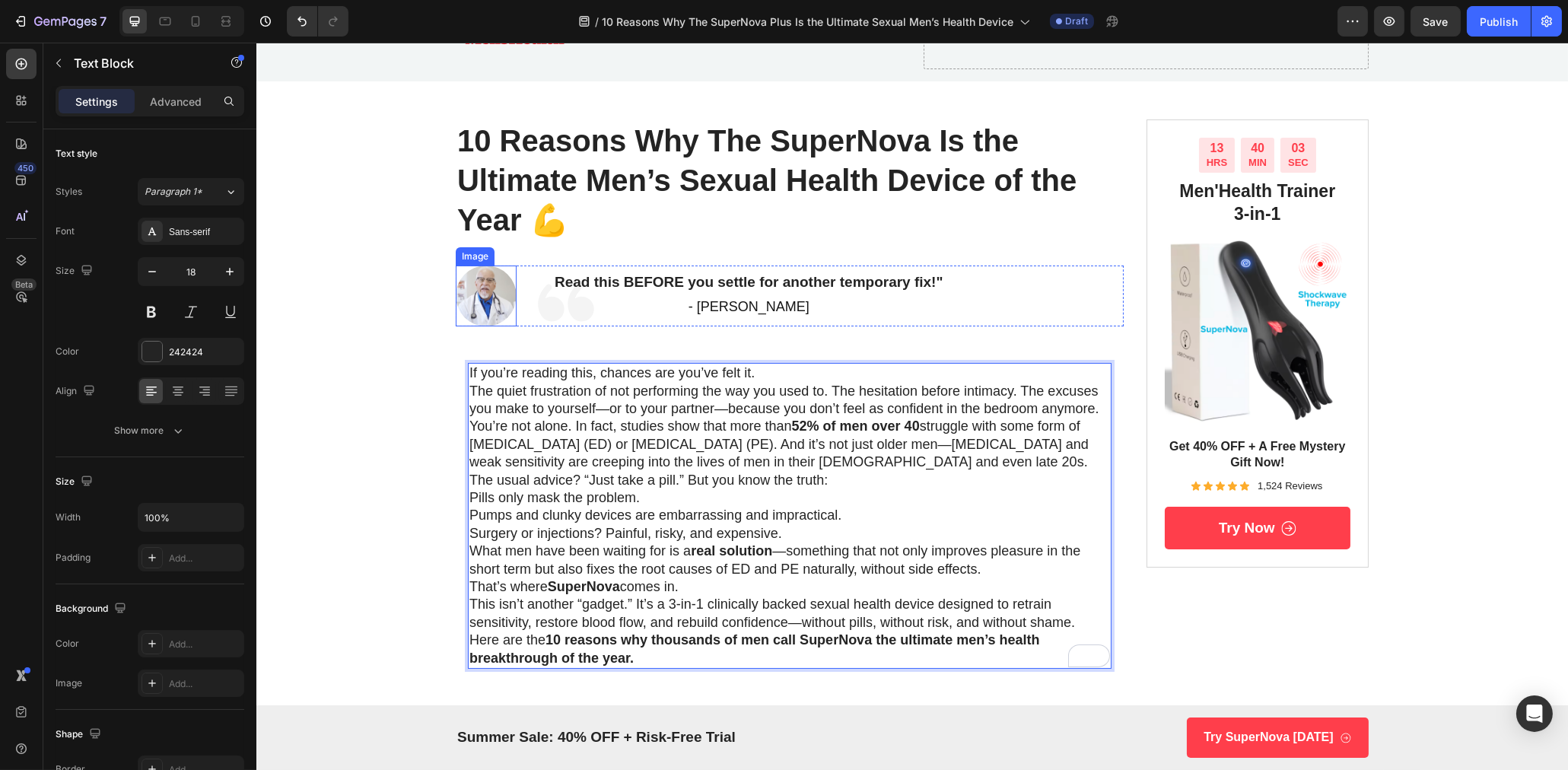
click at [485, 300] on img at bounding box center [485, 295] width 61 height 61
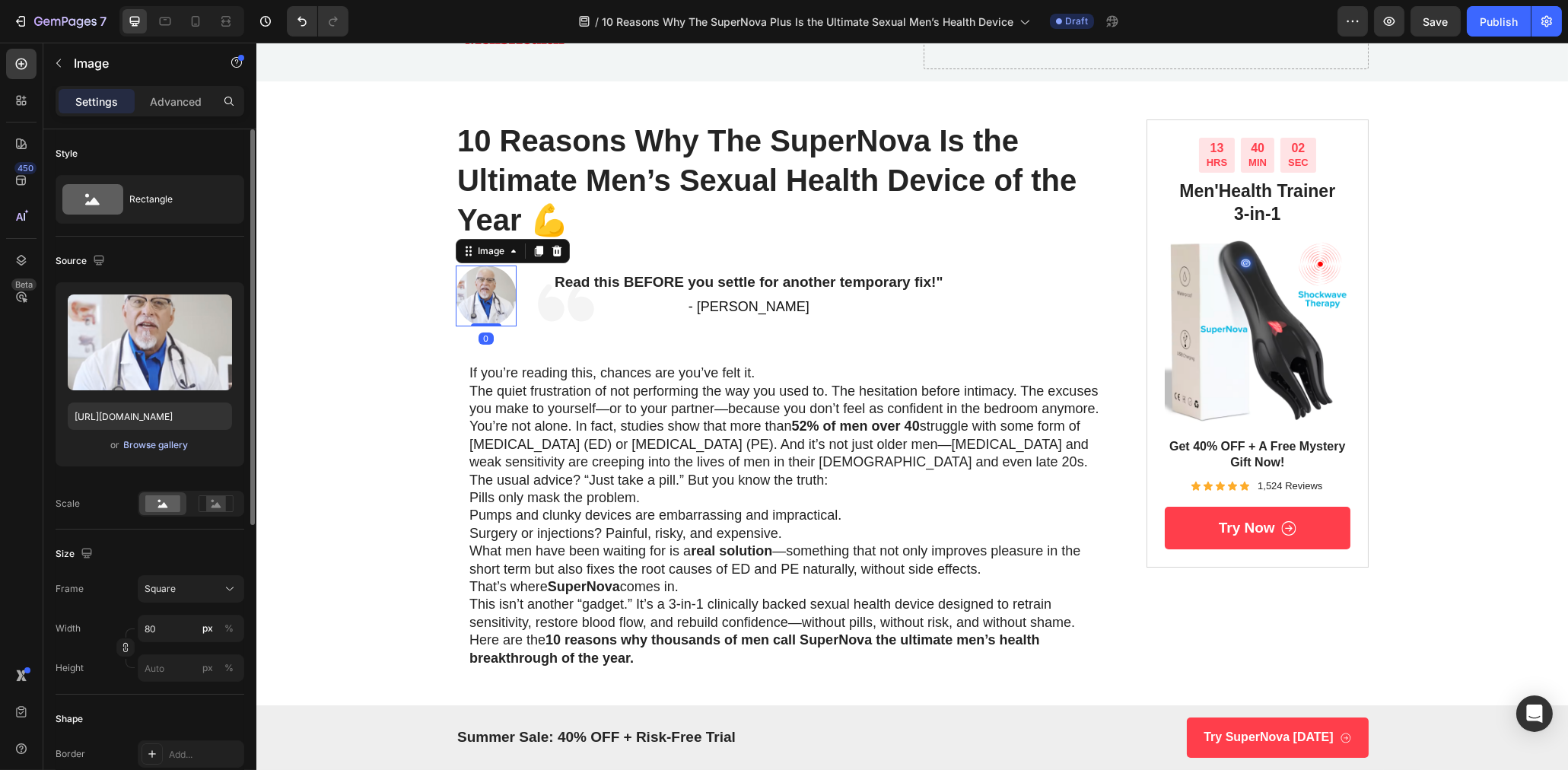
click at [172, 451] on button "Browse gallery" at bounding box center [156, 445] width 66 height 16
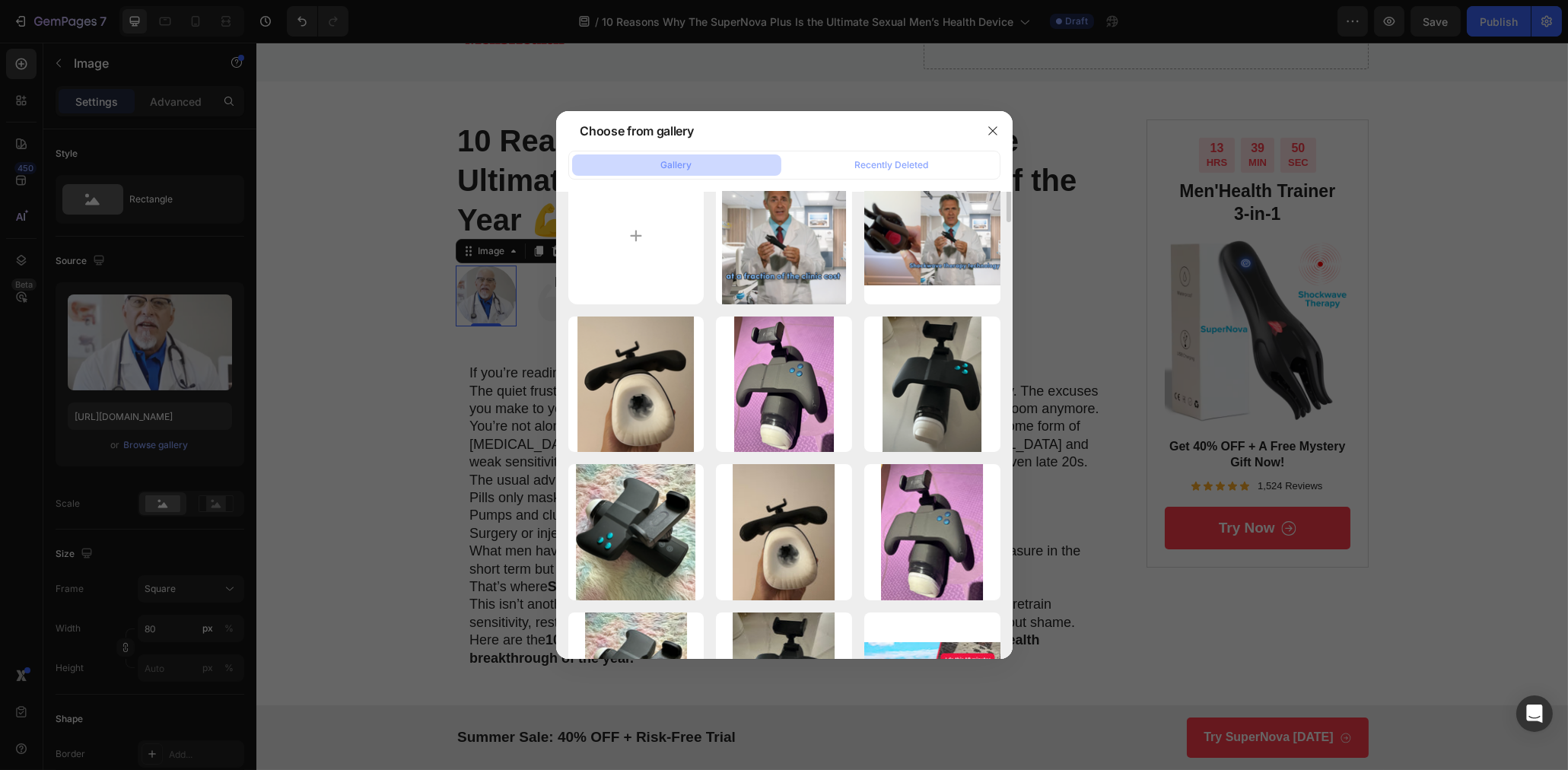
scroll to position [0, 0]
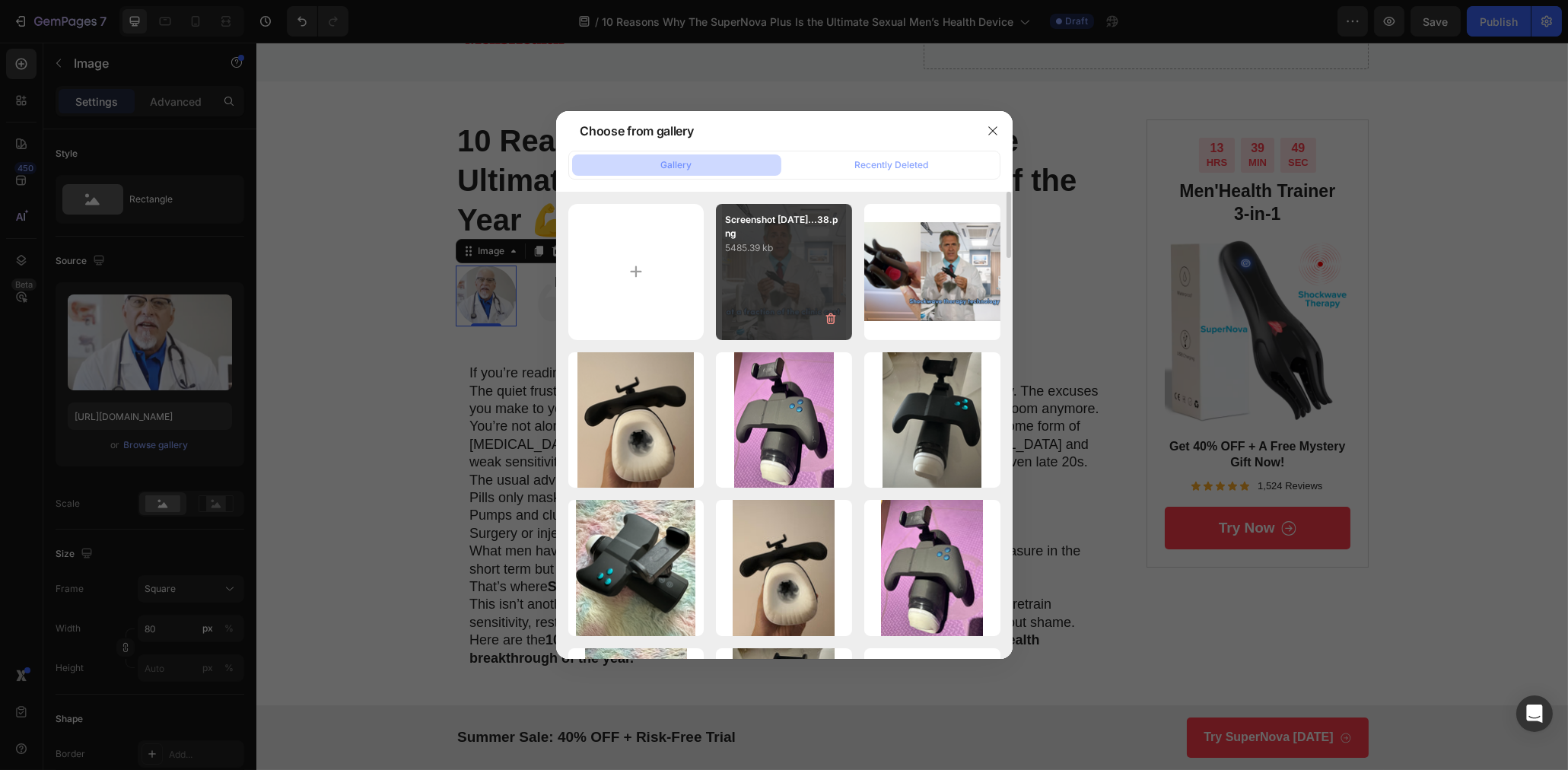
click at [782, 263] on div "Screenshot [DATE]...38.png 5485.39 kb" at bounding box center [783, 271] width 136 height 136
type input "[URL][DOMAIN_NAME]"
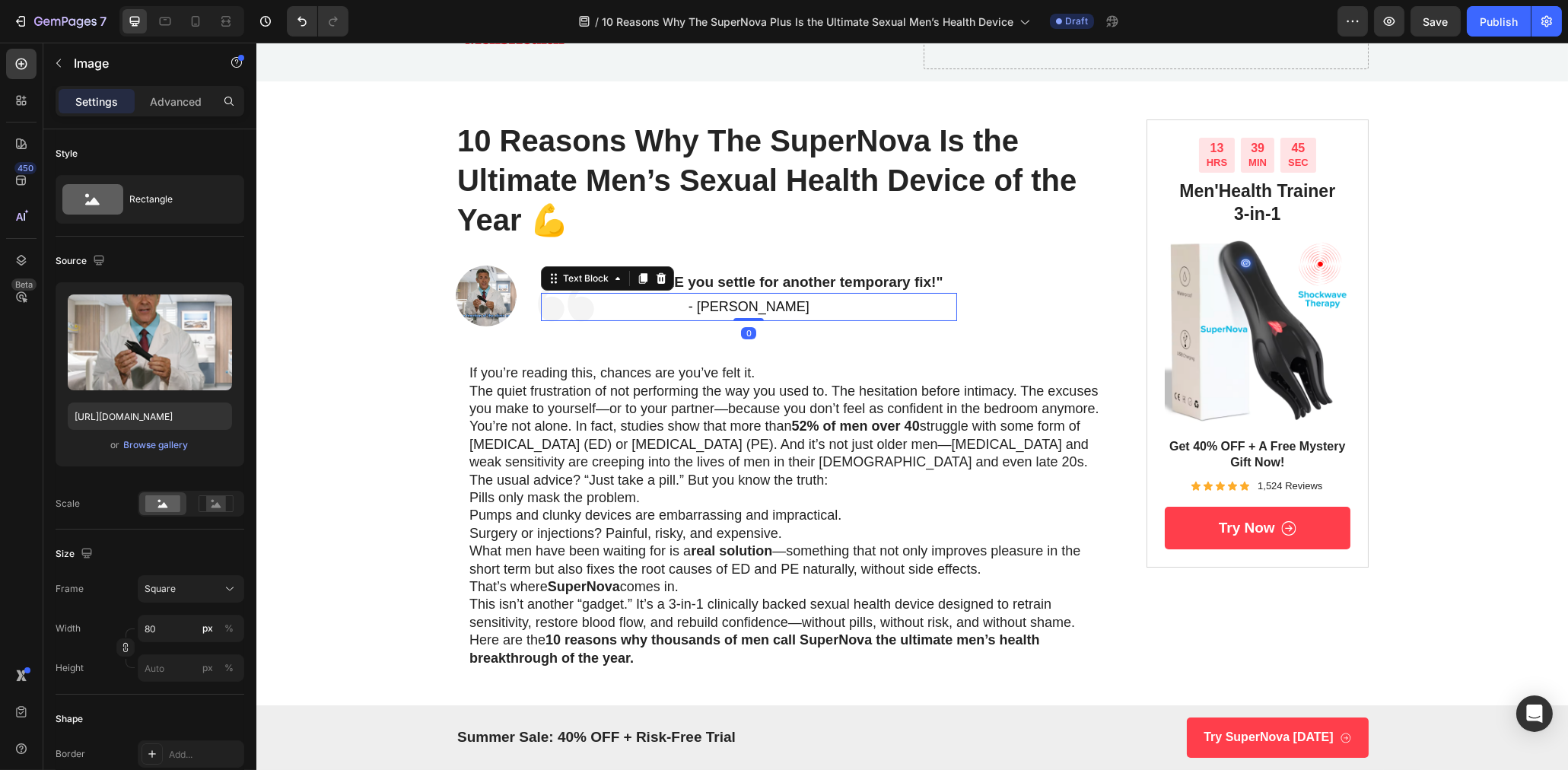
click at [765, 310] on p "- [PERSON_NAME]" at bounding box center [748, 307] width 413 height 24
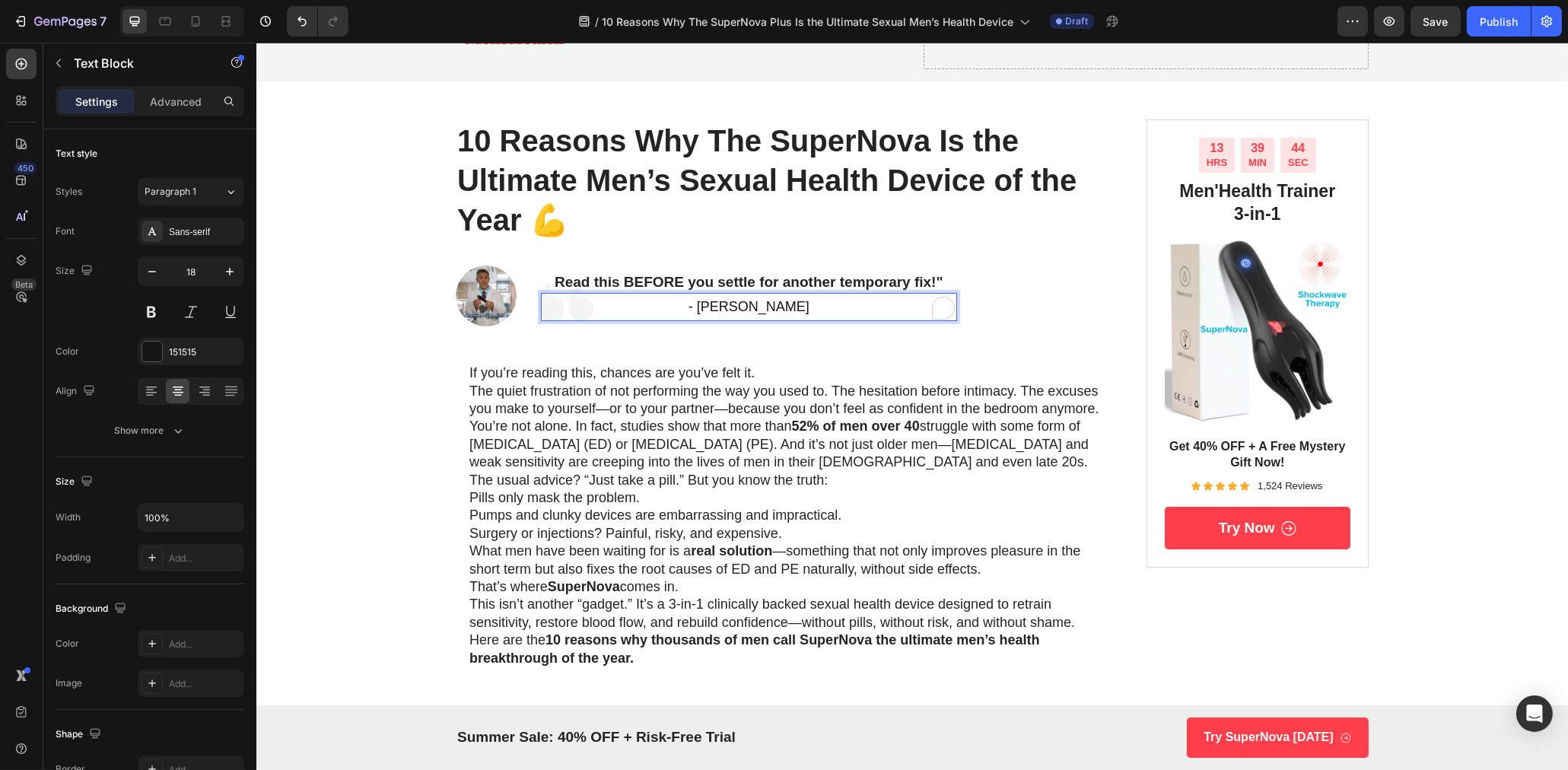
click at [747, 309] on p "- [PERSON_NAME]" at bounding box center [748, 307] width 413 height 24
click at [742, 307] on p "- [PERSON_NAME]" at bounding box center [748, 307] width 413 height 24
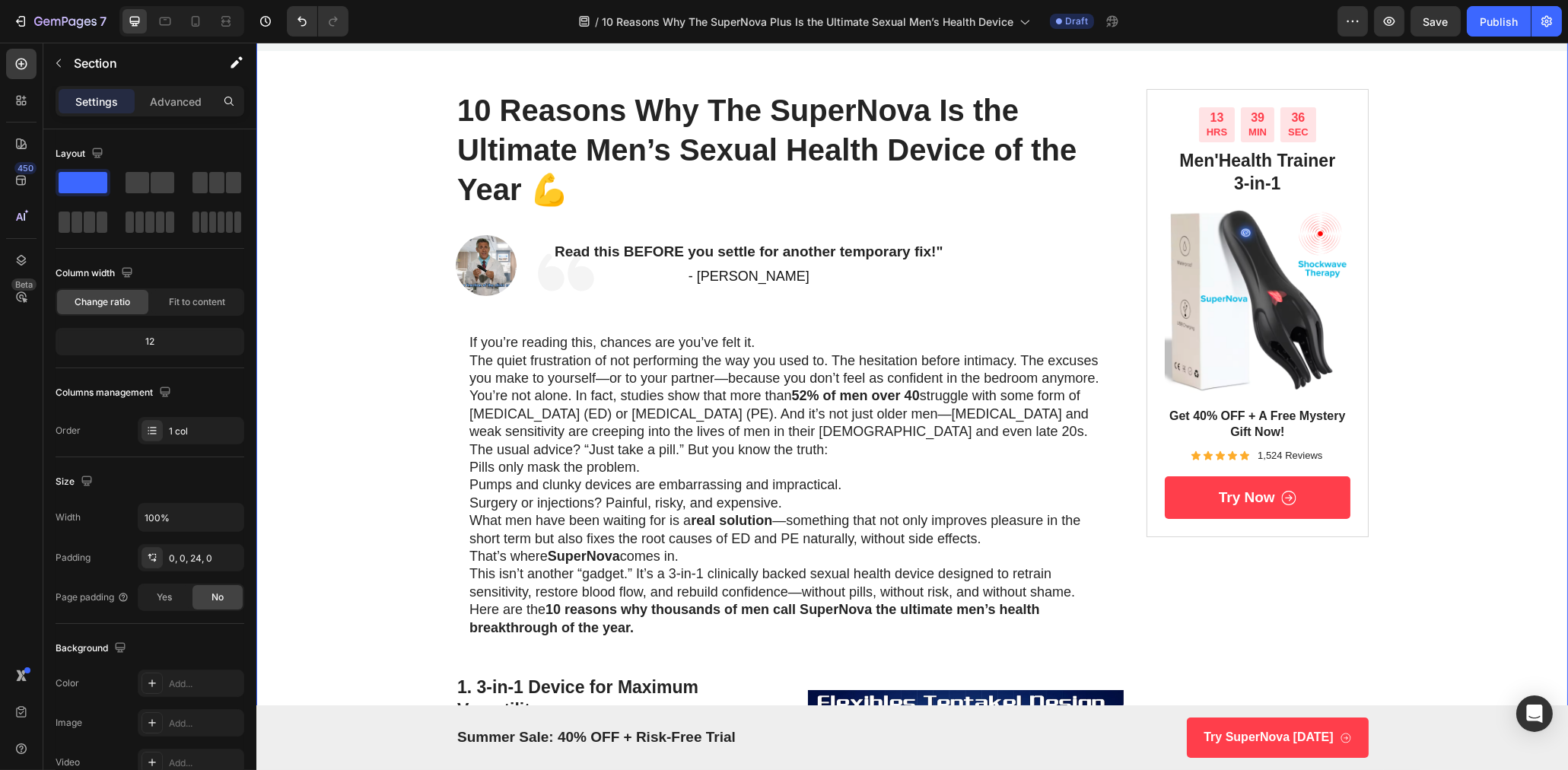
scroll to position [119, 0]
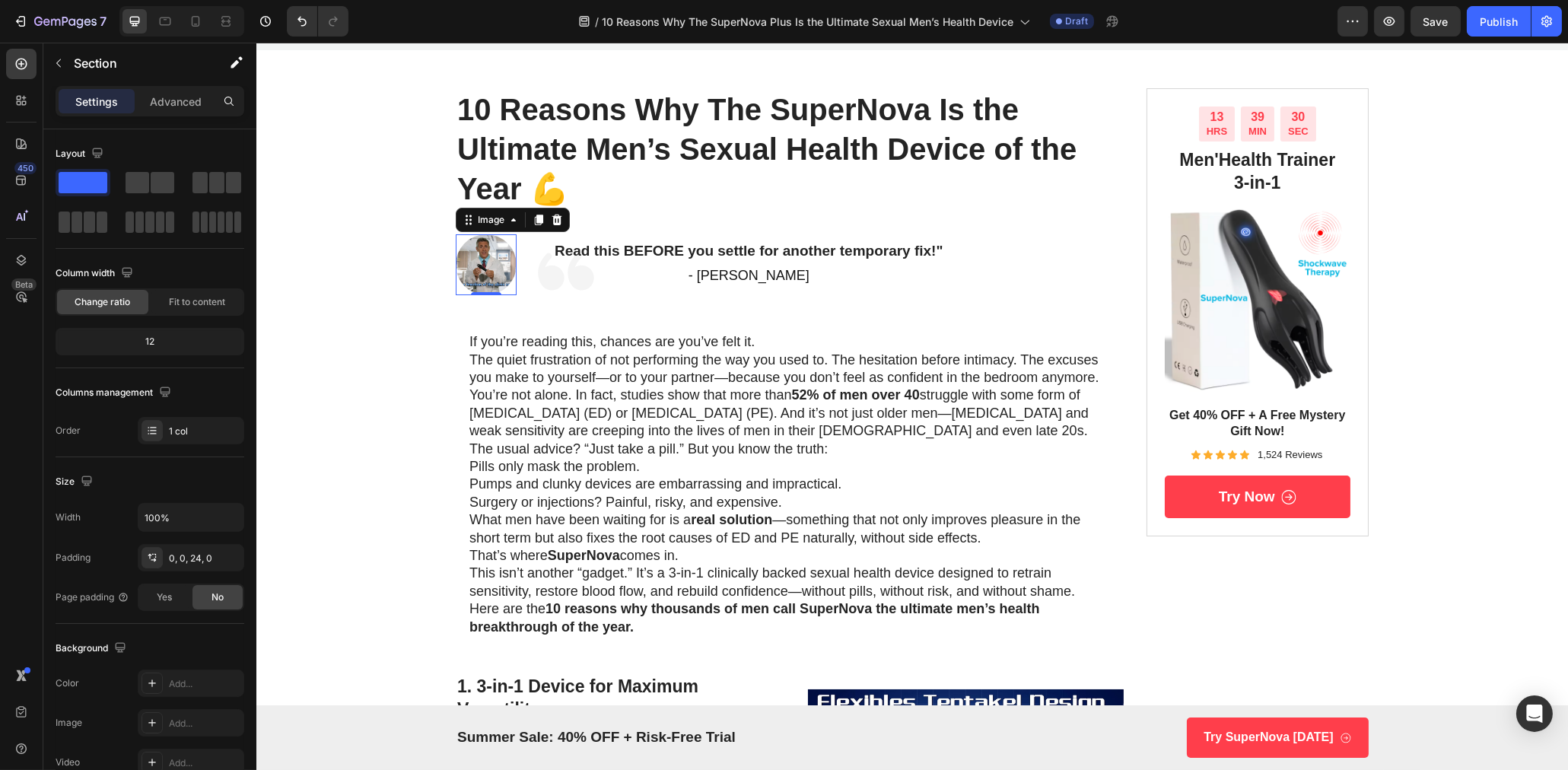
click at [492, 256] on img at bounding box center [485, 264] width 61 height 61
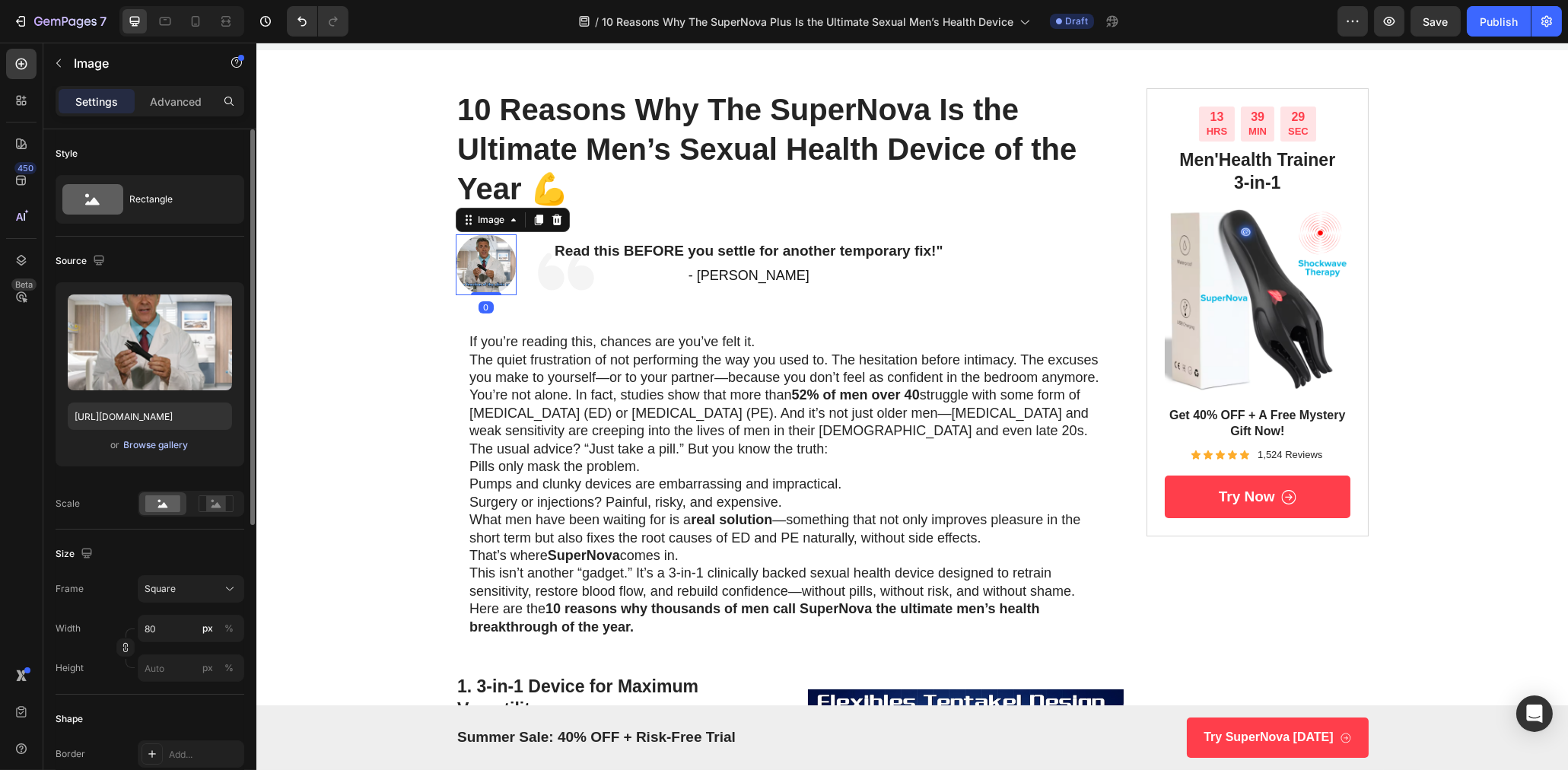
click at [155, 450] on div "Browse gallery" at bounding box center [156, 445] width 65 height 14
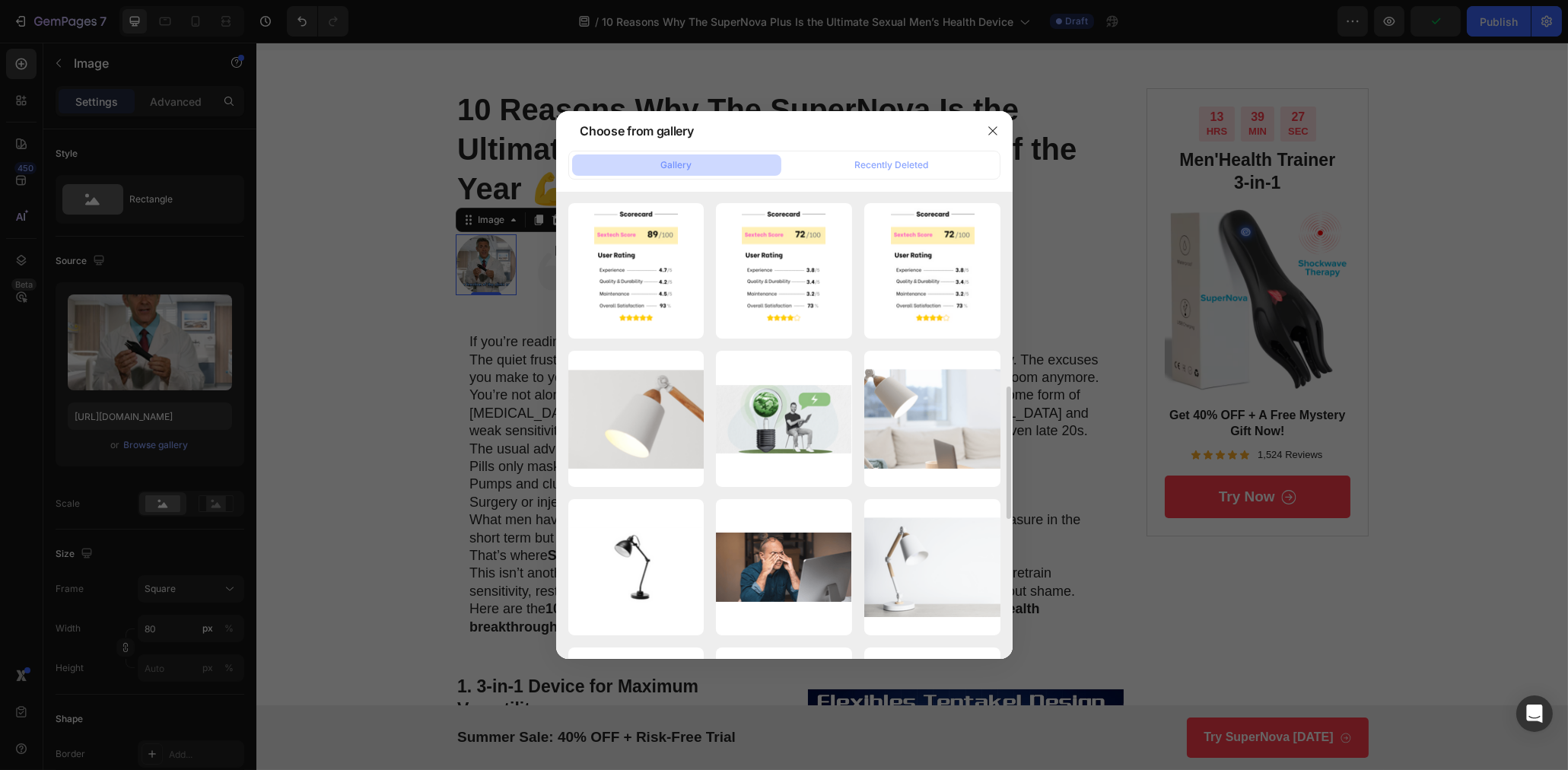
scroll to position [1352, 0]
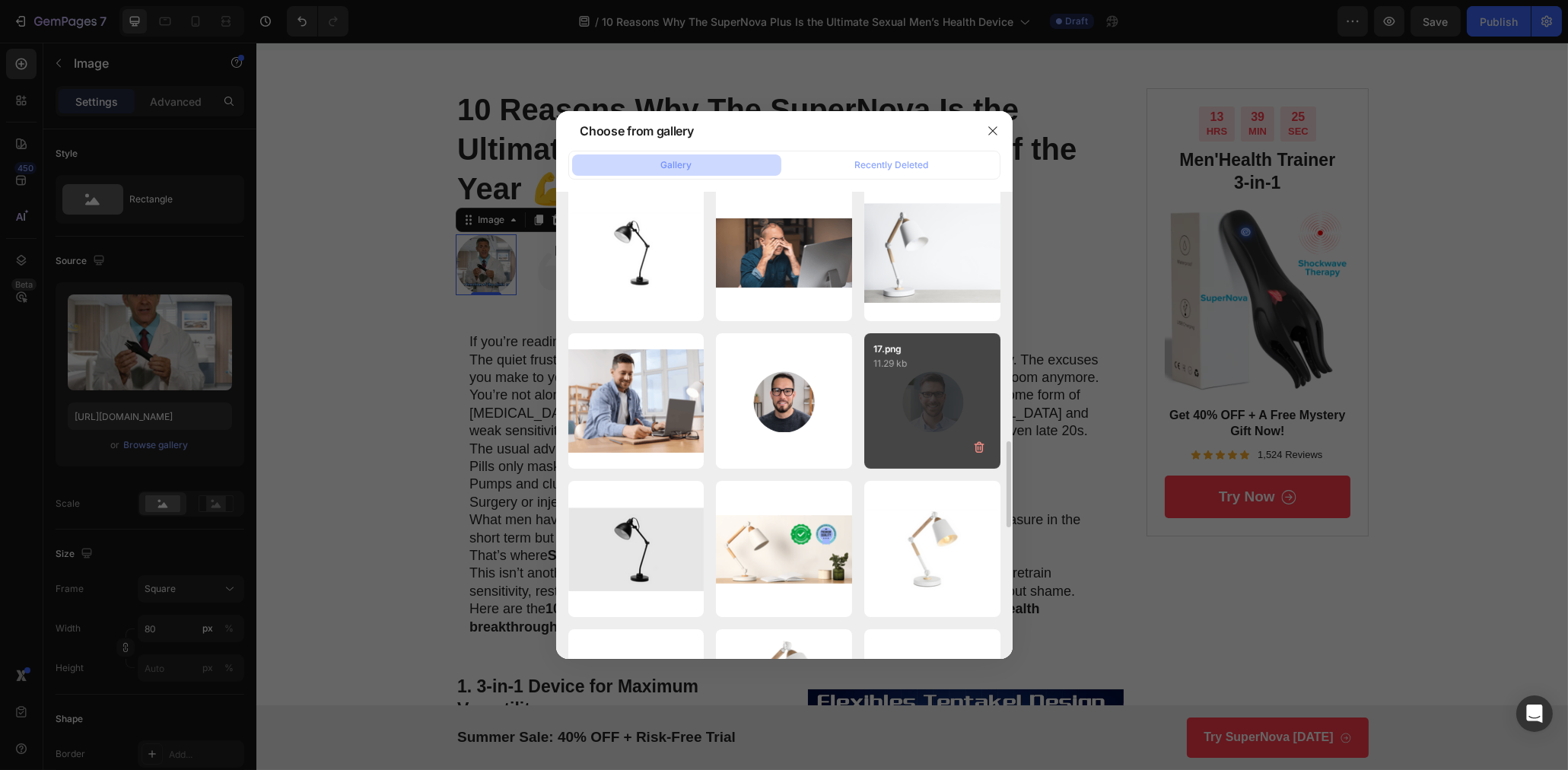
click at [924, 415] on div "17.png 11.29 kb" at bounding box center [932, 401] width 136 height 136
type input "[URL][DOMAIN_NAME]"
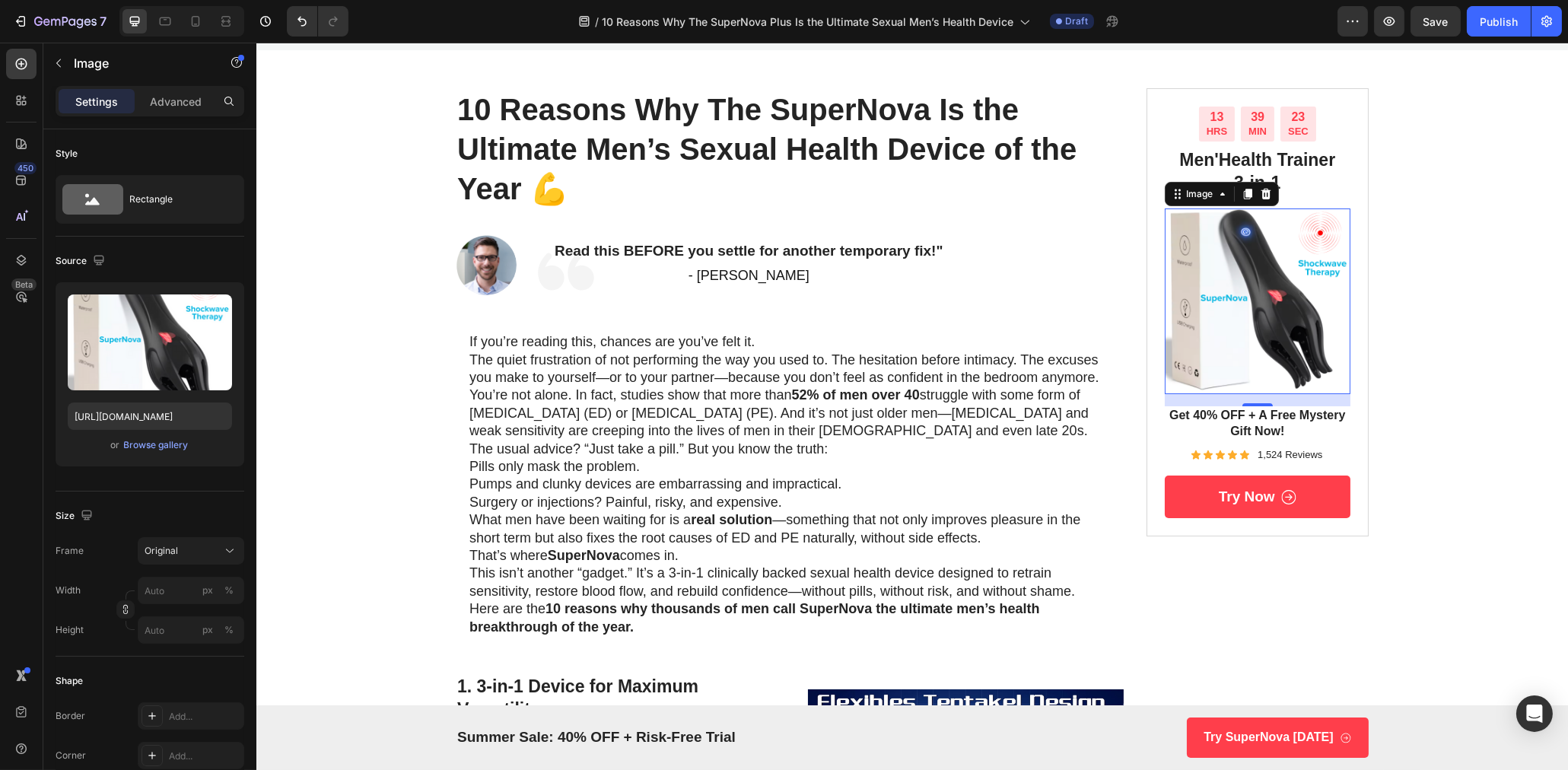
click at [1244, 268] on img at bounding box center [1257, 301] width 186 height 186
click at [153, 450] on div "Browse gallery" at bounding box center [156, 445] width 65 height 14
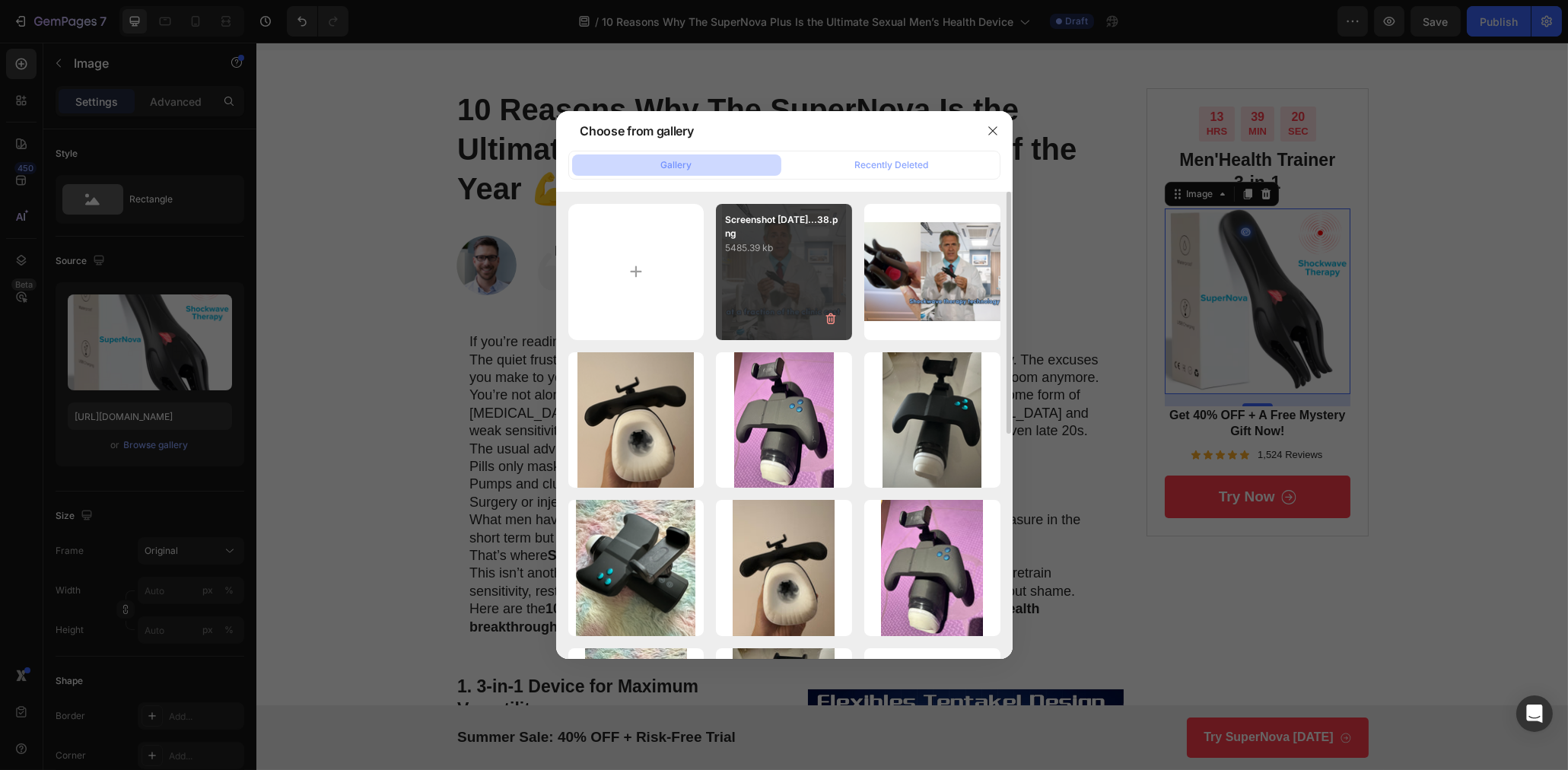
click at [774, 284] on div "Screenshot [DATE]...38.png 5485.39 kb" at bounding box center [783, 271] width 136 height 136
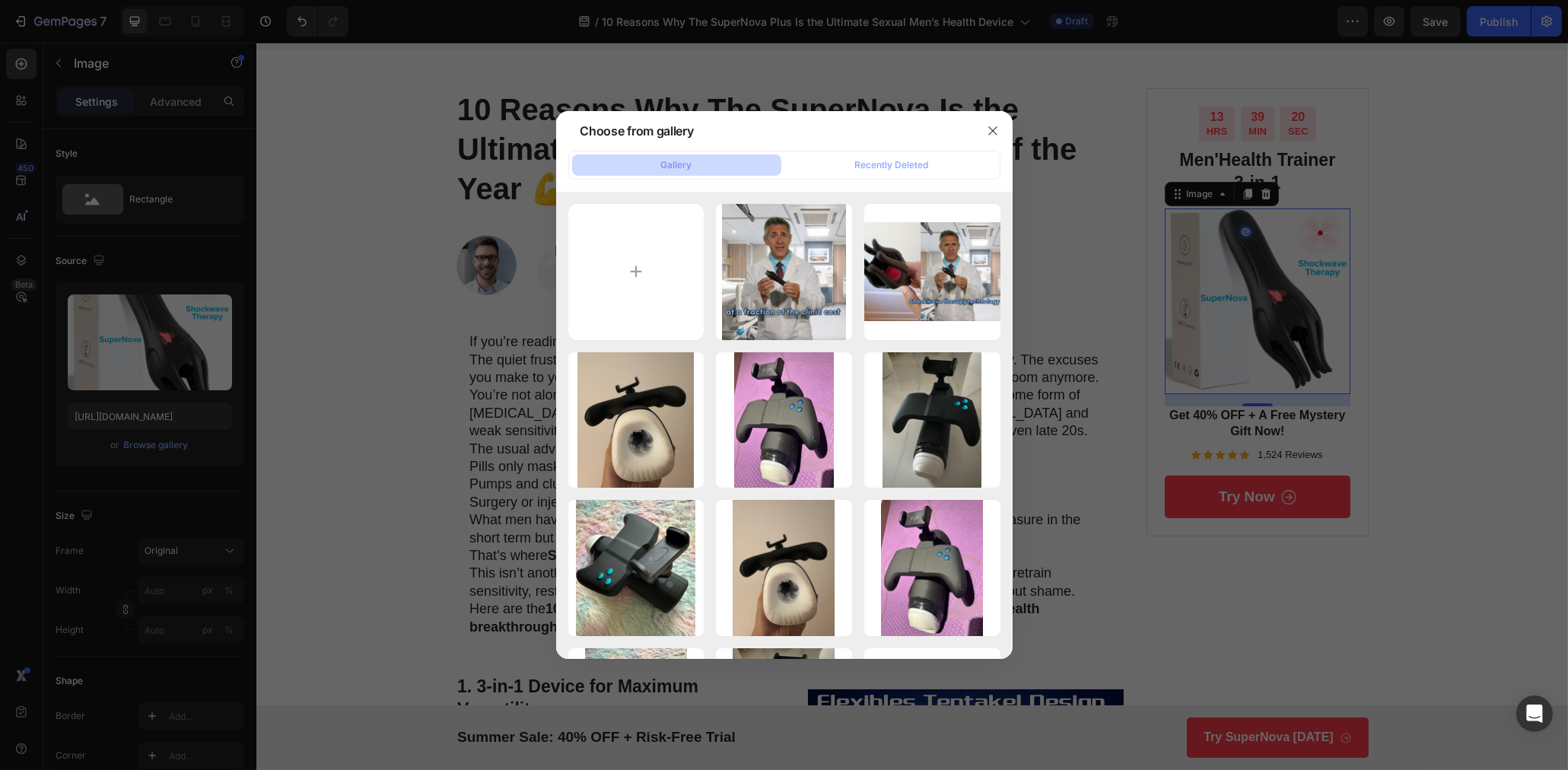
type input "[URL][DOMAIN_NAME]"
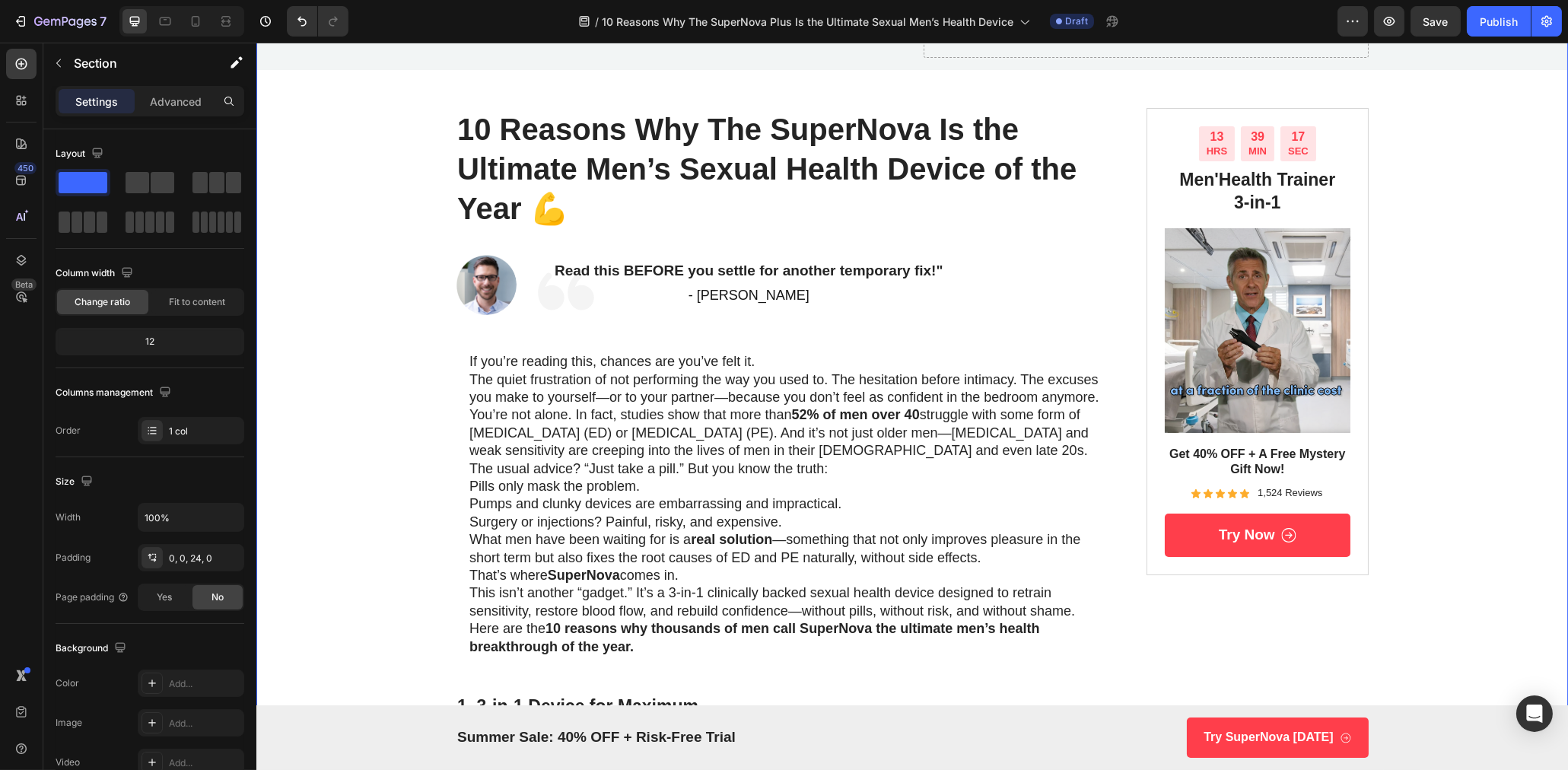
scroll to position [96, 0]
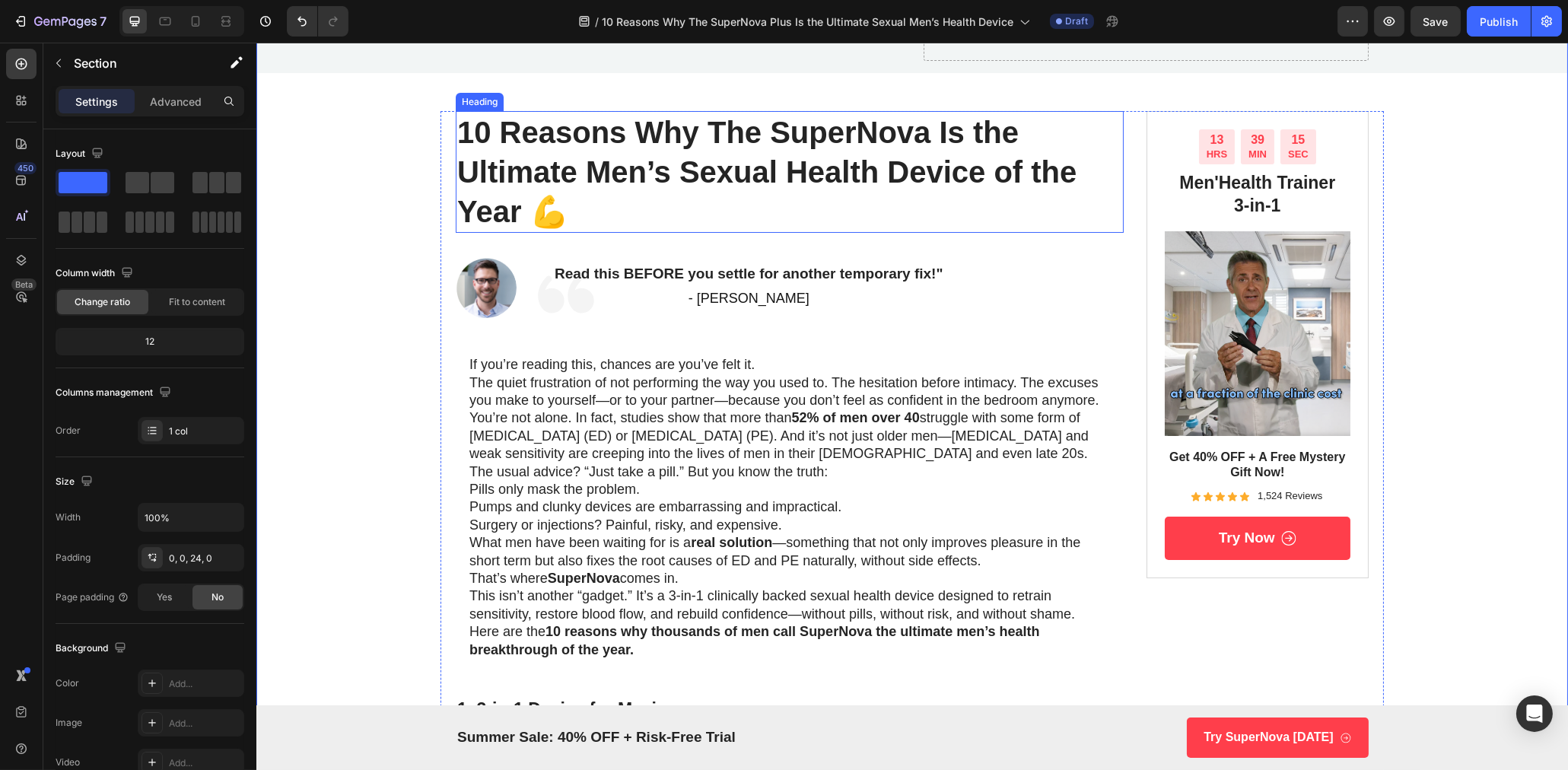
click at [934, 137] on p "10 Reasons Why The SuperNova Is the Ultimate Men’s Sexual Health Device of the …" at bounding box center [789, 171] width 665 height 119
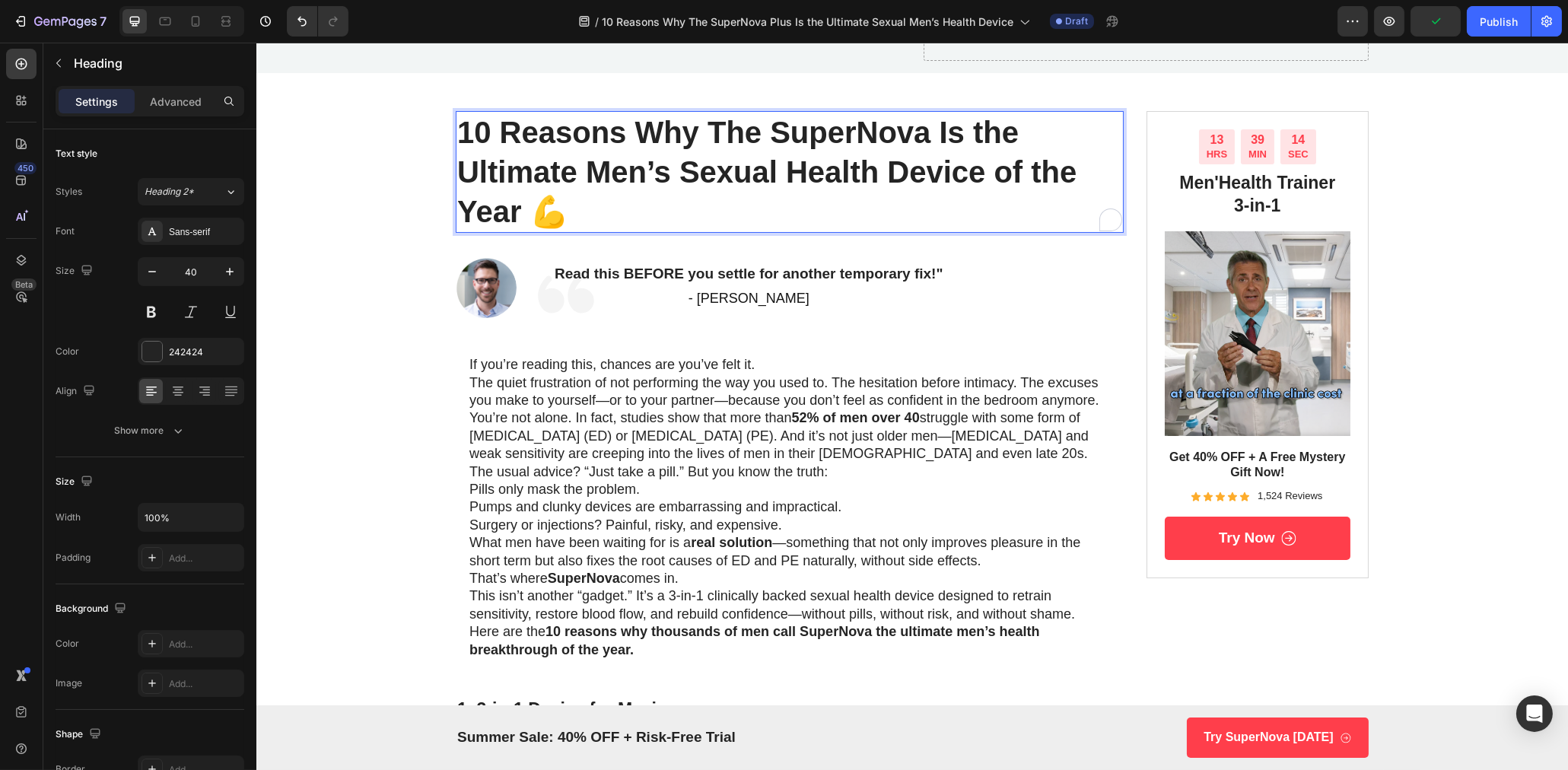
click at [934, 136] on p "10 Reasons Why The SuperNova Is the Ultimate Men’s Sexual Health Device of the …" at bounding box center [789, 171] width 665 height 119
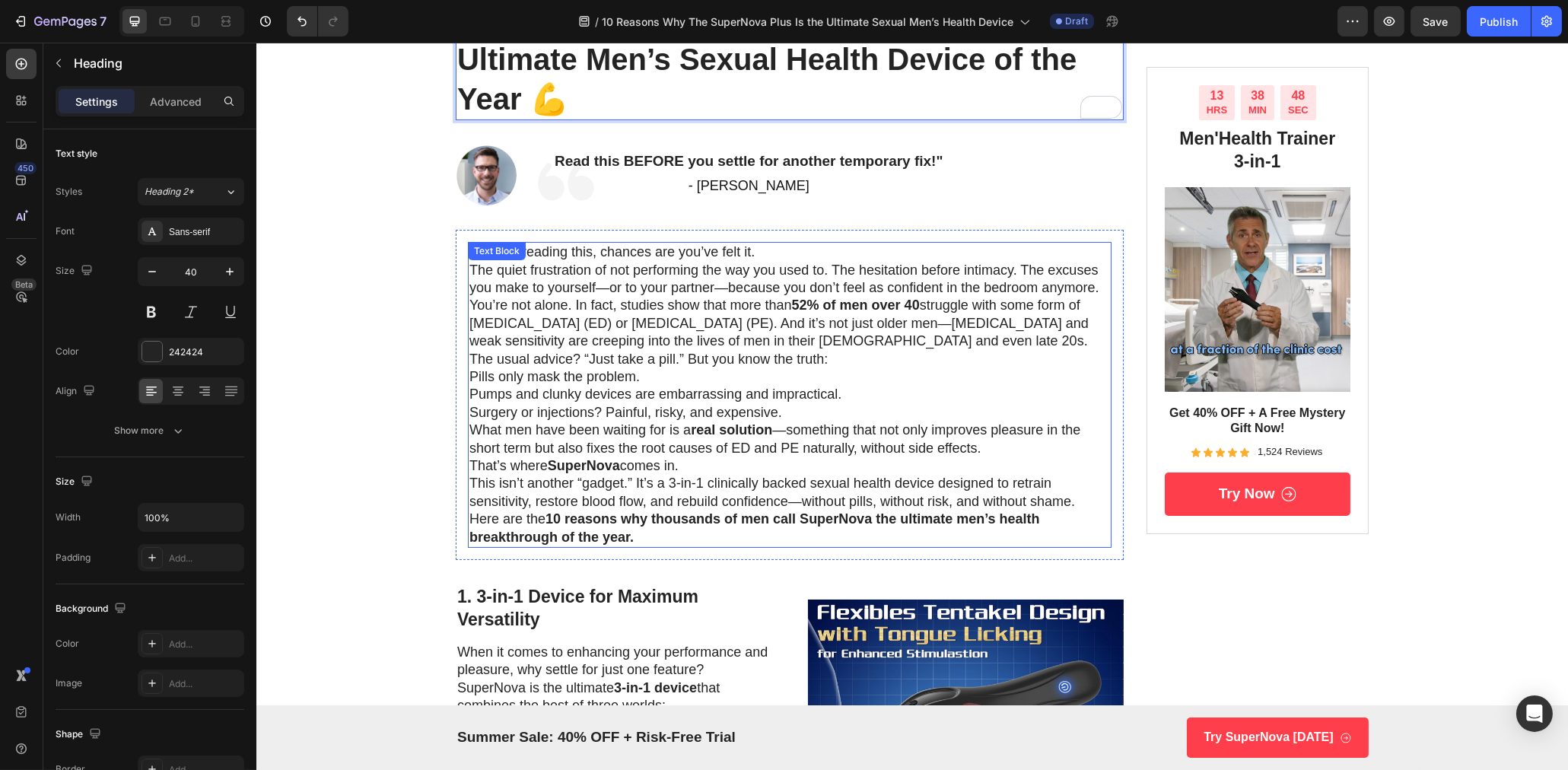
scroll to position [173, 0]
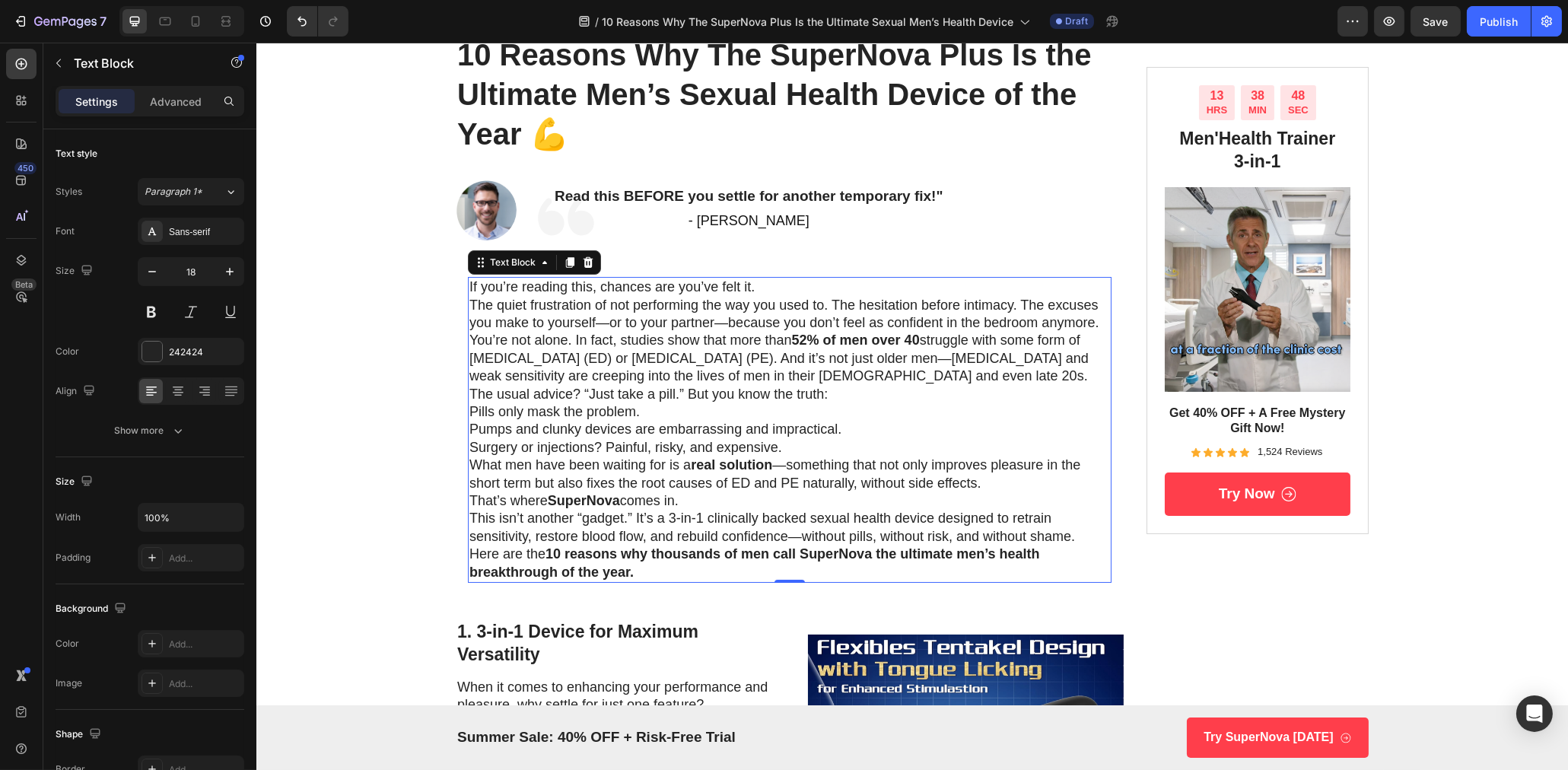
click at [662, 340] on p "You’re not alone. In fact, studies show that more than 52% of men over 40 strug…" at bounding box center [788, 358] width 640 height 53
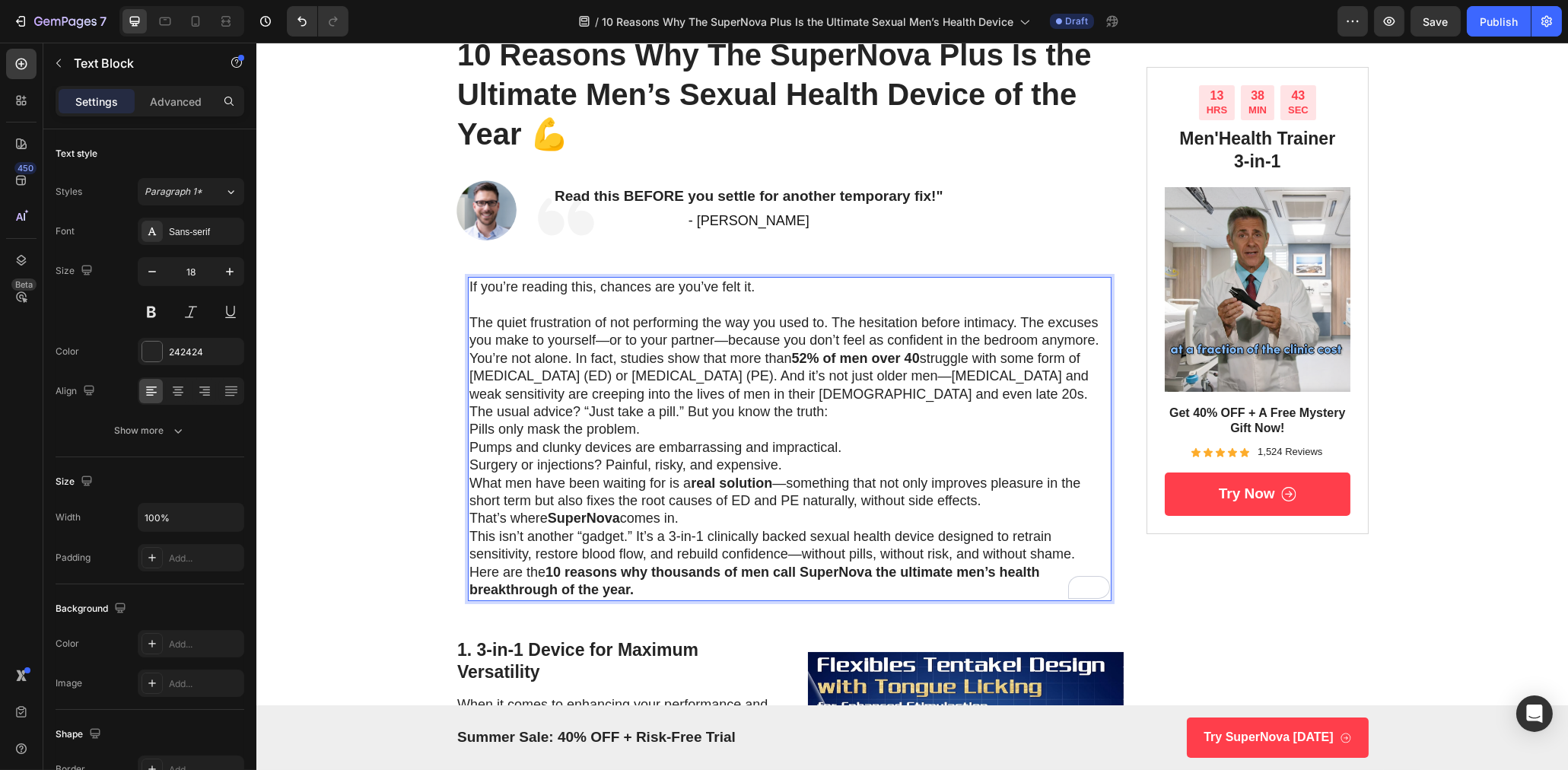
click at [1100, 343] on p "The quiet frustration of not performing the way you used to. The hesitation bef…" at bounding box center [788, 332] width 640 height 36
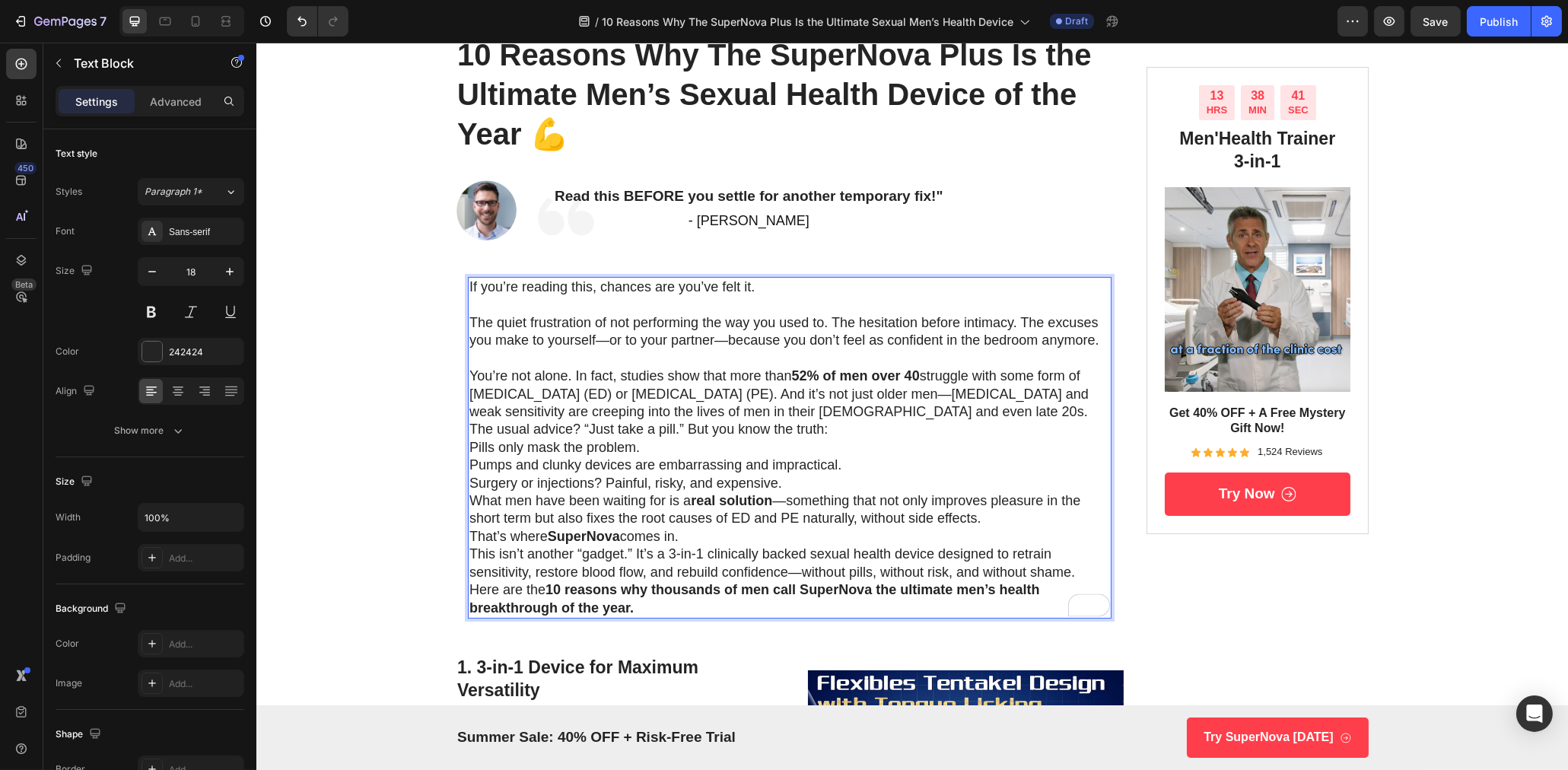
click at [1014, 412] on p "You’re not alone. In fact, studies show that more than 52% of men over 40 strug…" at bounding box center [788, 393] width 640 height 53
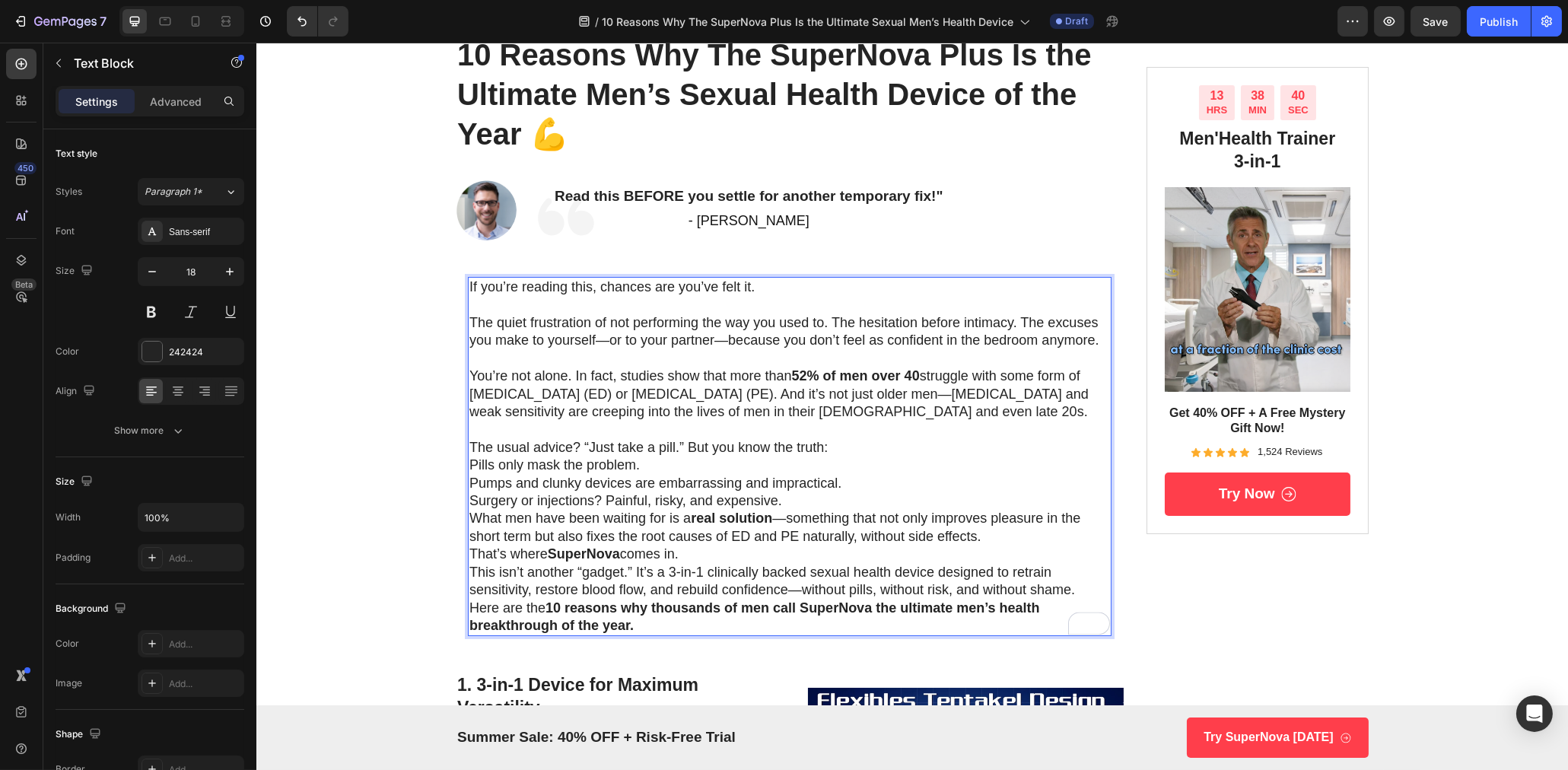
click at [847, 449] on p "The usual advice? “Just take a pill.” But you know the truth:" at bounding box center [788, 448] width 640 height 17
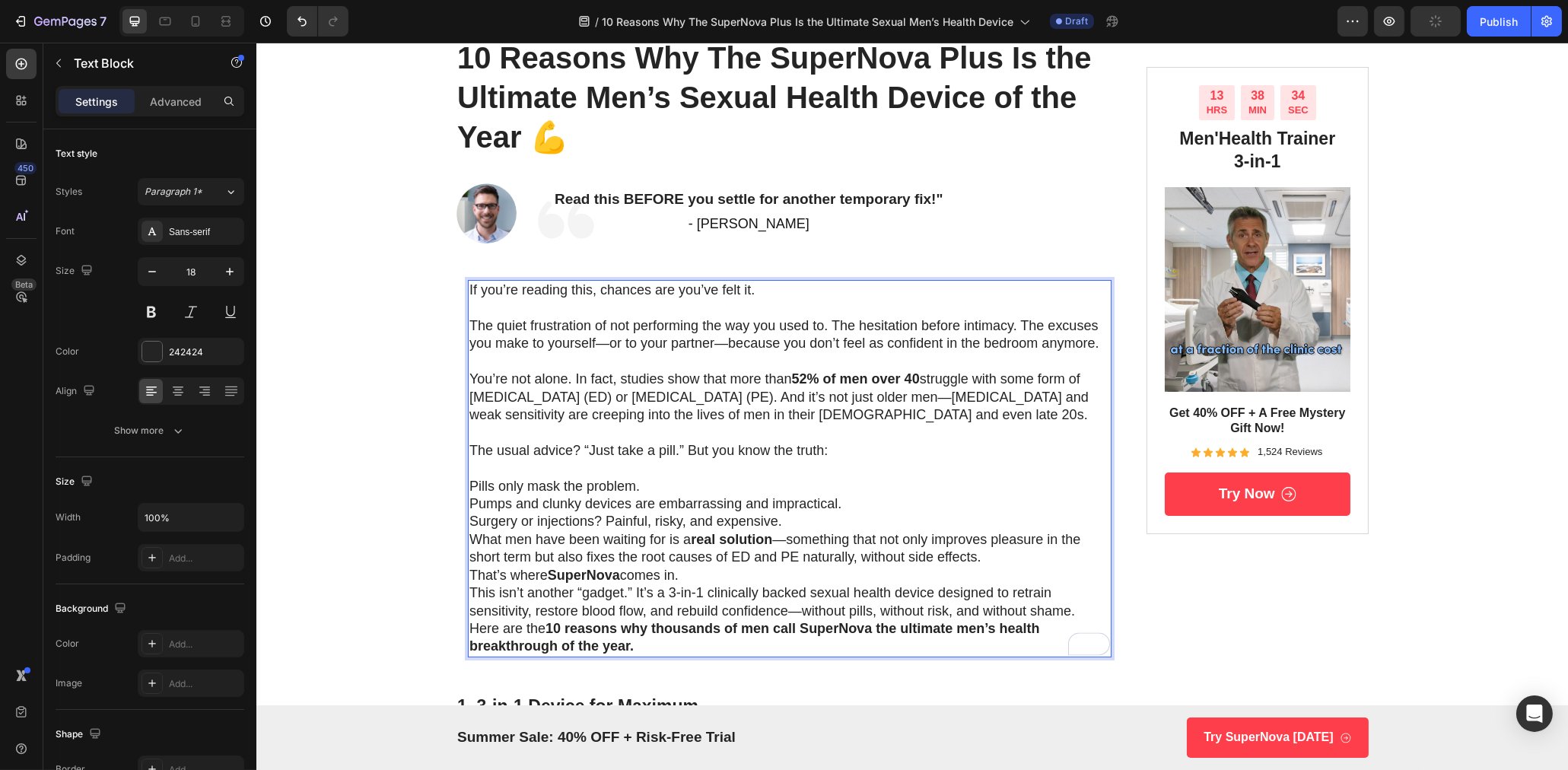
click at [794, 520] on p "Surgery or injections? Painful, risky, and expensive." at bounding box center [788, 521] width 640 height 17
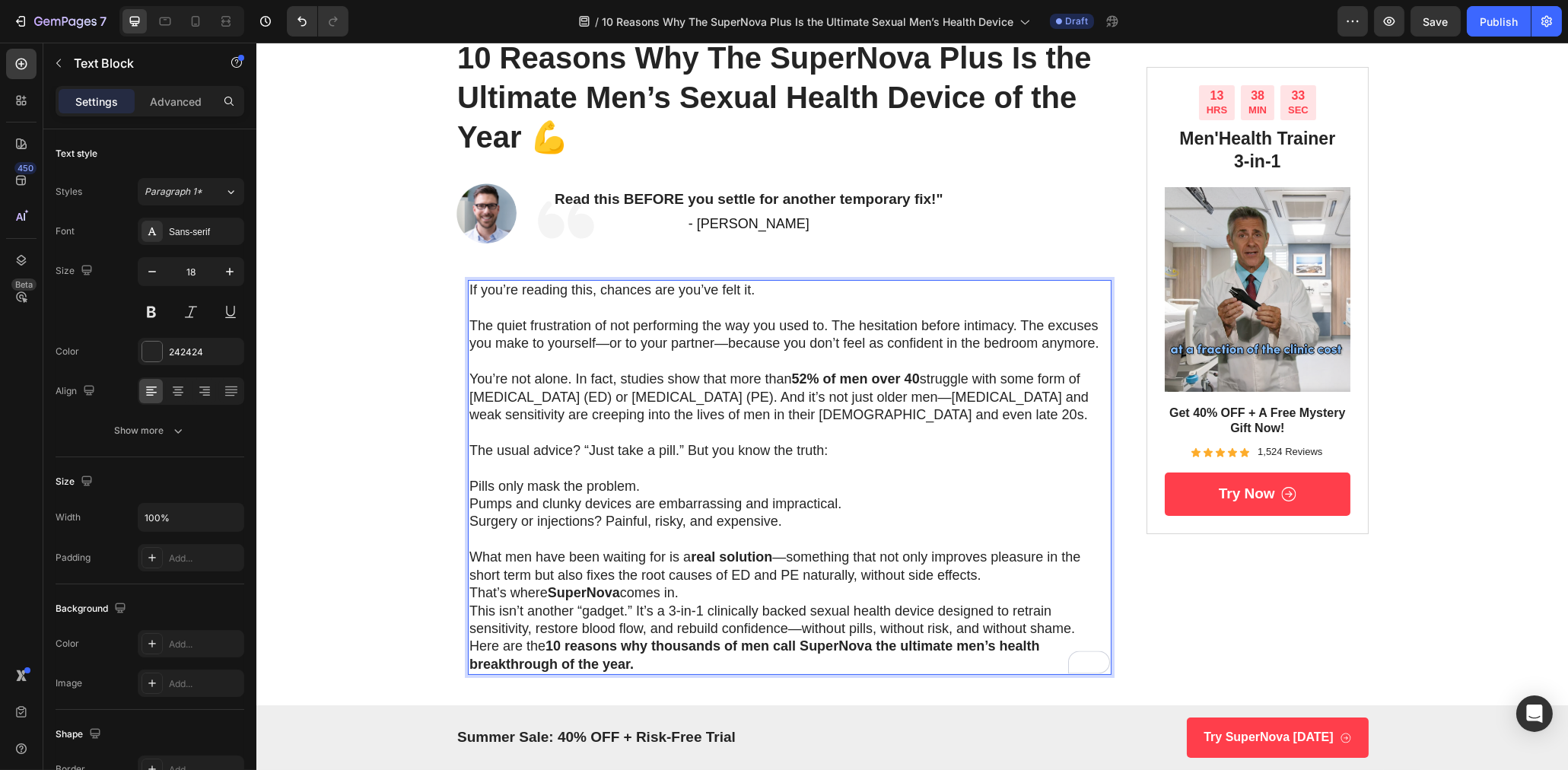
click at [982, 579] on p "What men have been waiting for is a real solution —something that not only impr…" at bounding box center [788, 566] width 640 height 36
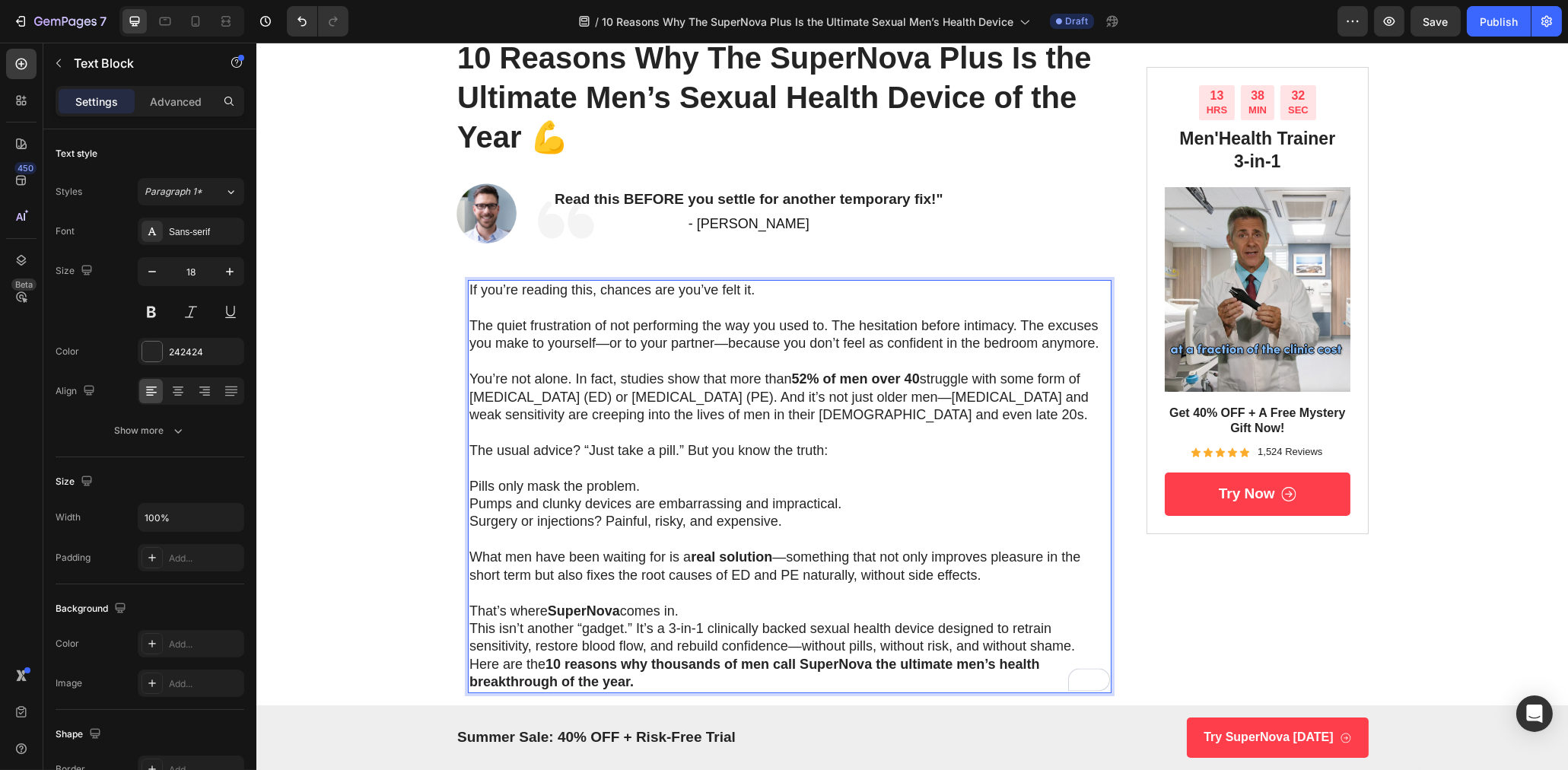
click at [703, 611] on p "That’s where [PERSON_NAME] comes in." at bounding box center [788, 611] width 640 height 17
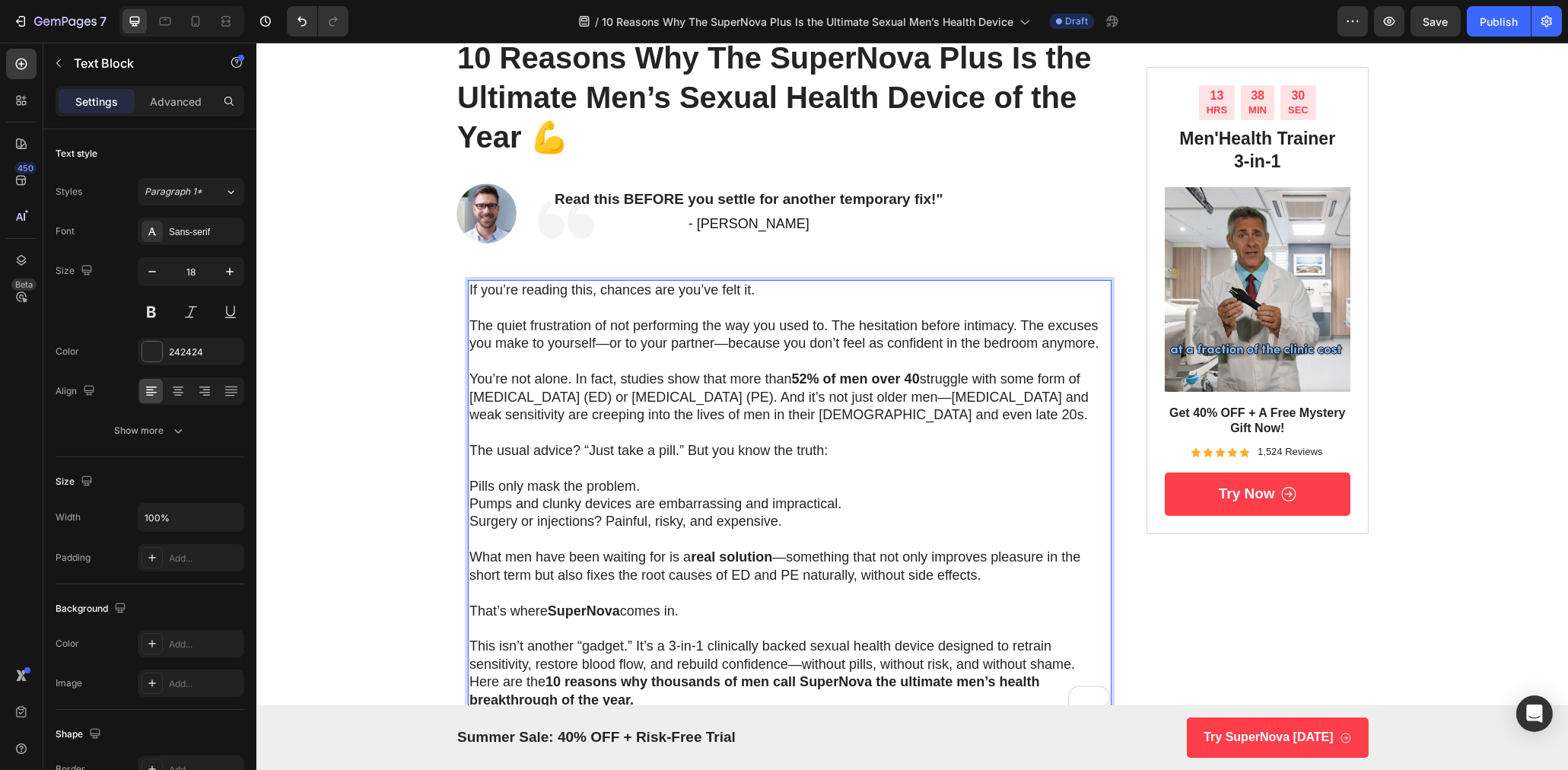
click at [1075, 667] on p "This isn’t another “gadget.” It’s a 3-in-1 clinically backed sexual health devi…" at bounding box center [788, 655] width 640 height 36
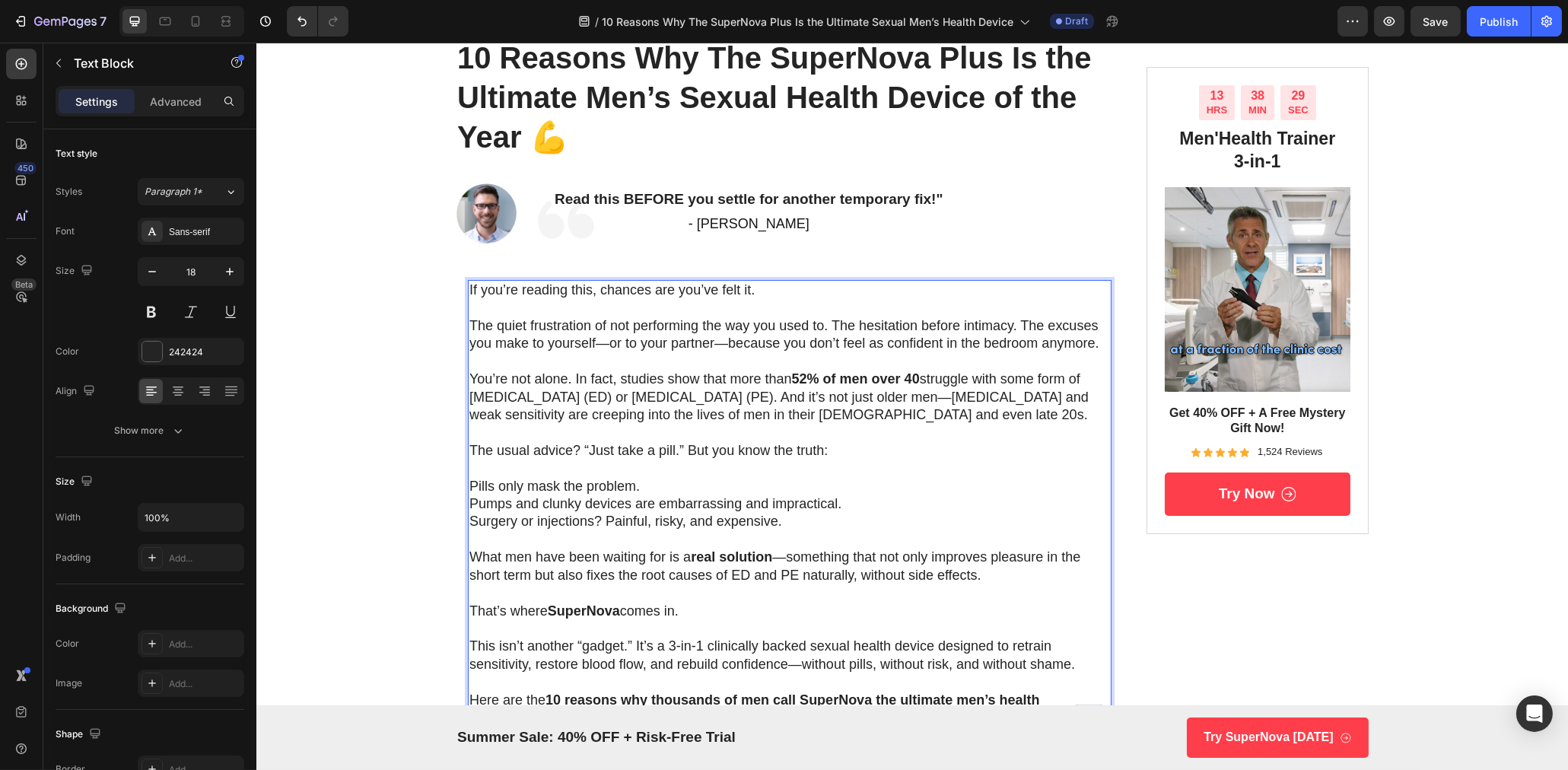
click at [628, 612] on p "That’s where [PERSON_NAME] comes in." at bounding box center [788, 611] width 640 height 17
click at [632, 609] on p "That’s where SuperNova Plus comes in." at bounding box center [788, 611] width 640 height 17
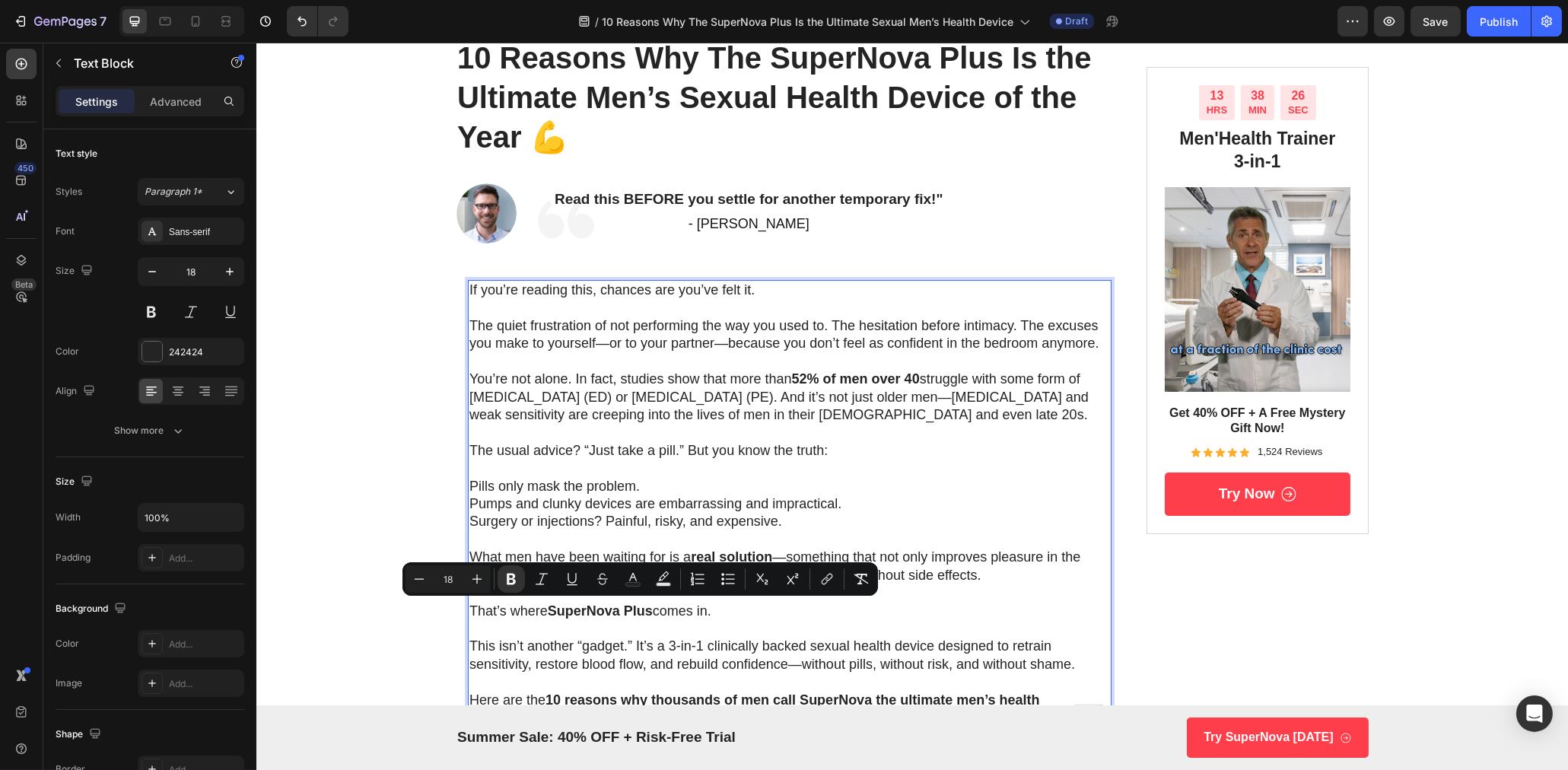
click at [723, 604] on p "That’s where SuperNova Plus comes in." at bounding box center [788, 611] width 640 height 17
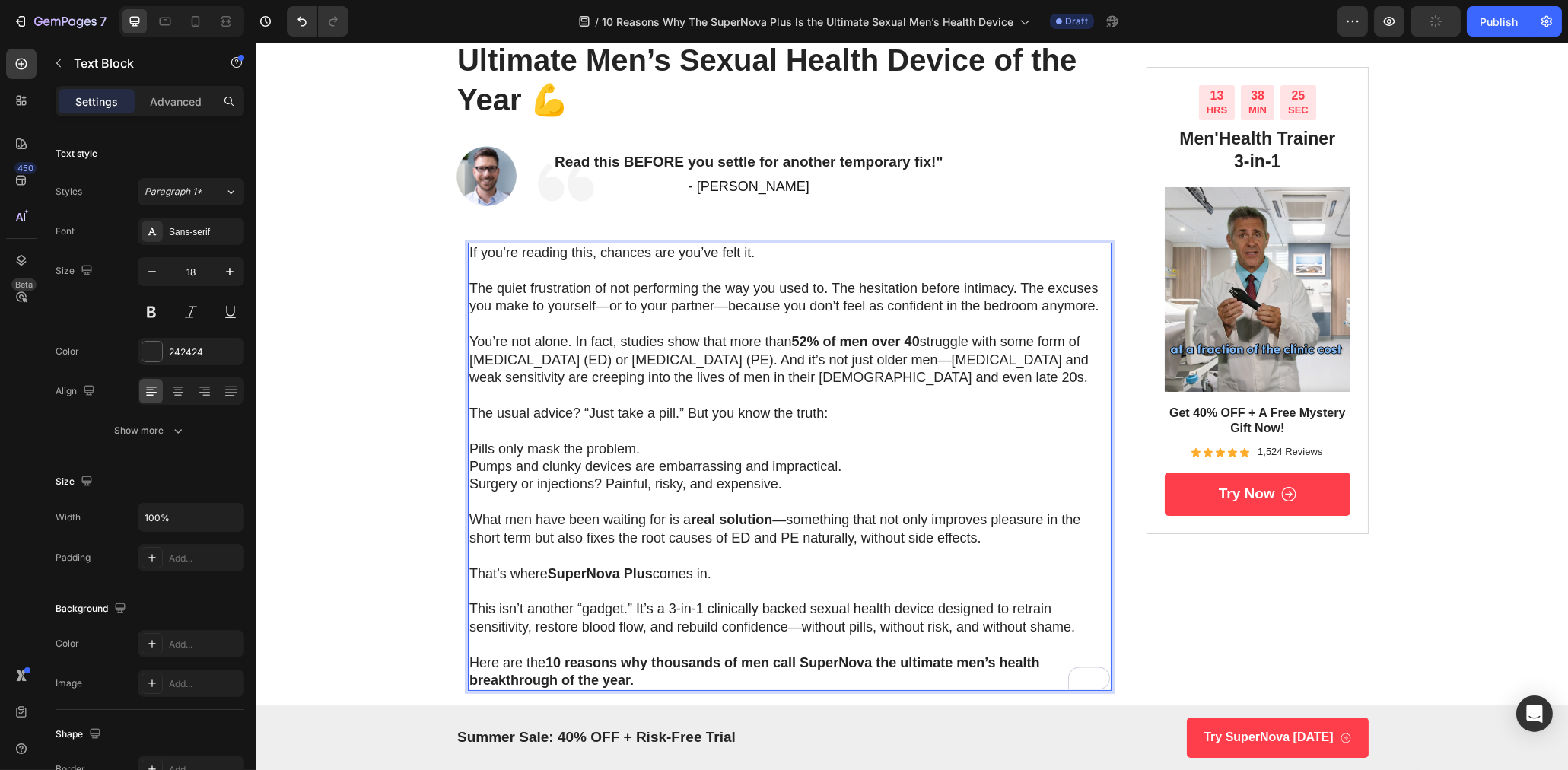
scroll to position [216, 0]
